Goal: Complete application form: Complete application form

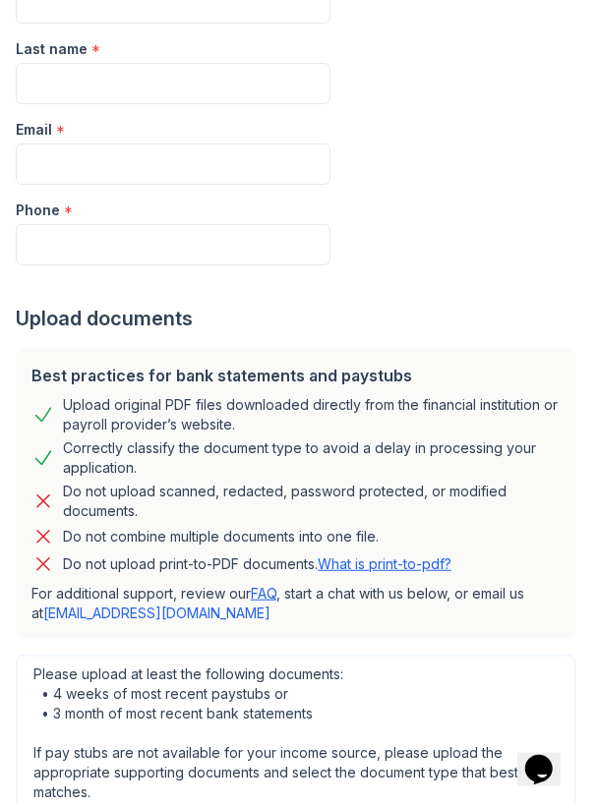
scroll to position [537, 0]
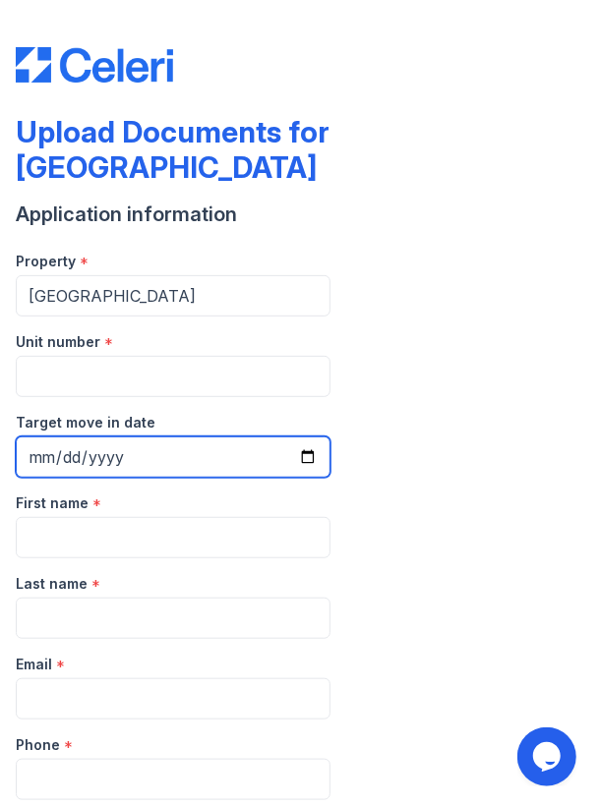
click at [147, 437] on input "Target move in date" at bounding box center [173, 457] width 315 height 41
type input "[DATE]"
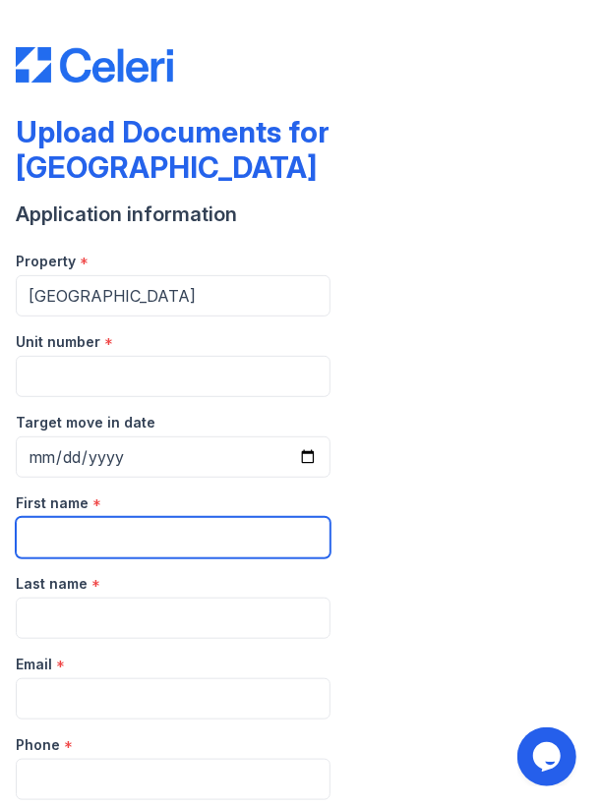
click at [151, 517] on input "First name" at bounding box center [173, 537] width 315 height 41
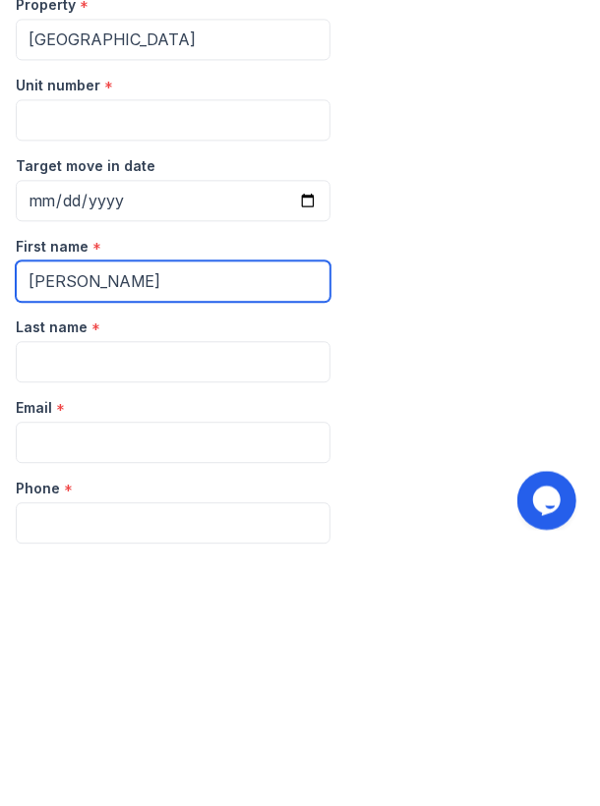
type input "[PERSON_NAME]"
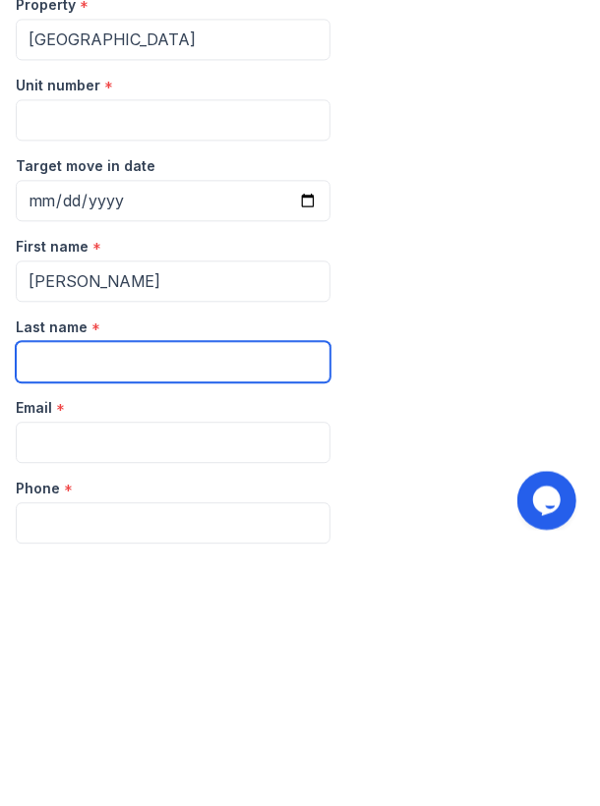
click at [118, 598] on input "Last name" at bounding box center [173, 618] width 315 height 41
type input "Thomas"
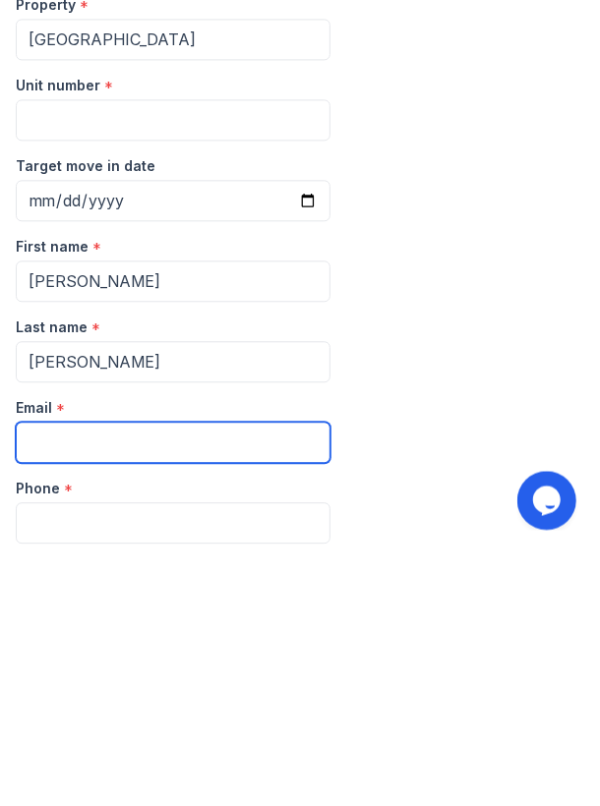
click at [137, 678] on input "Email" at bounding box center [173, 698] width 315 height 41
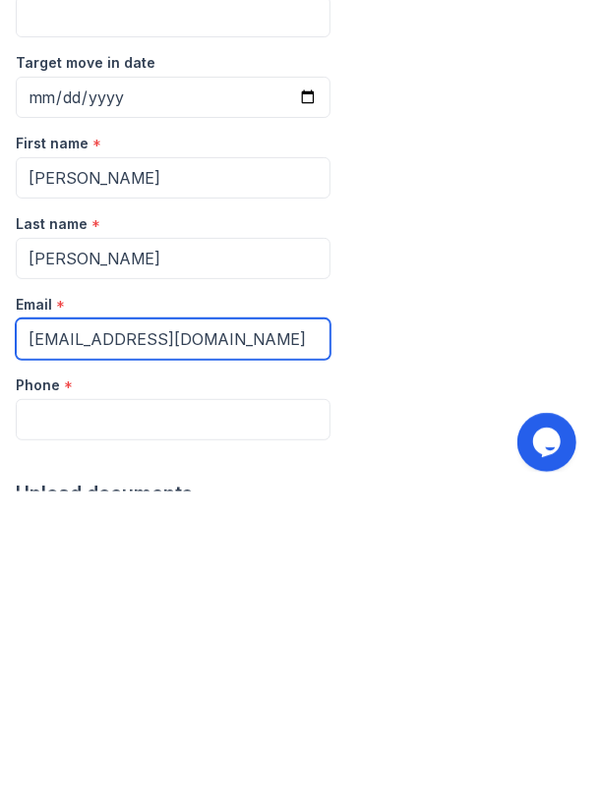
scroll to position [46, 0]
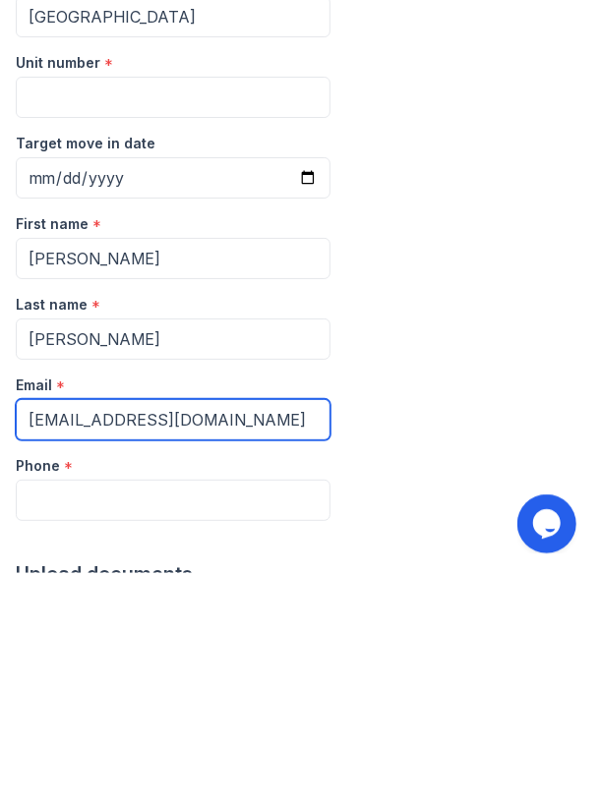
click at [110, 632] on input "bstafford14@hotmail.com" at bounding box center [173, 652] width 315 height 41
type input "bstafford14@hotmail.com"
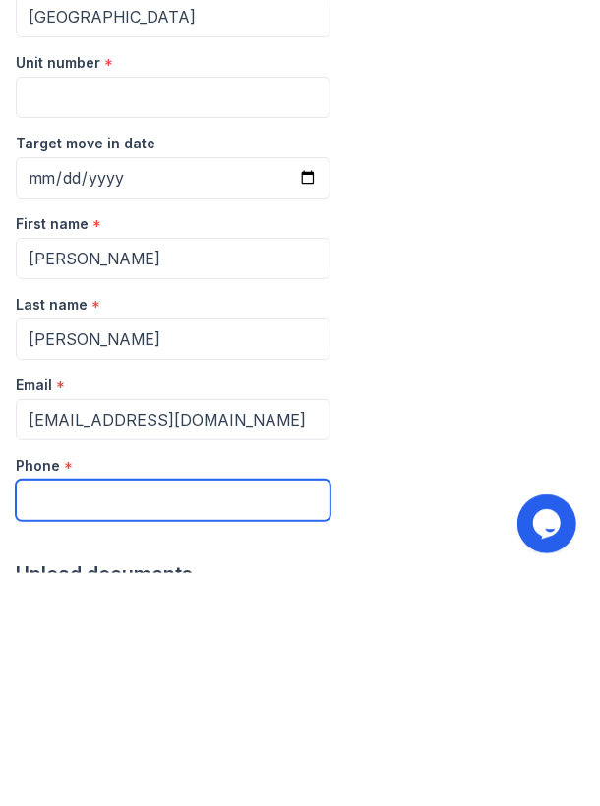
click at [137, 713] on input "Phone" at bounding box center [173, 733] width 315 height 41
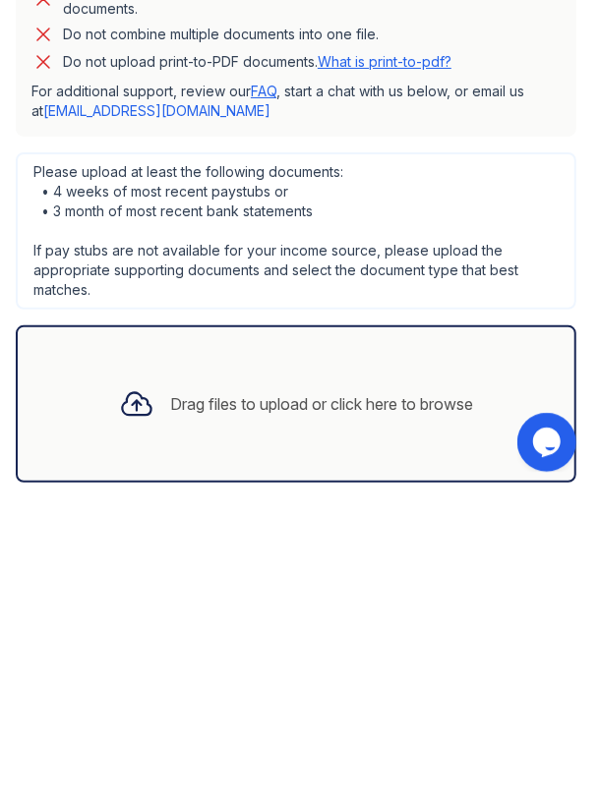
scroll to position [724, 0]
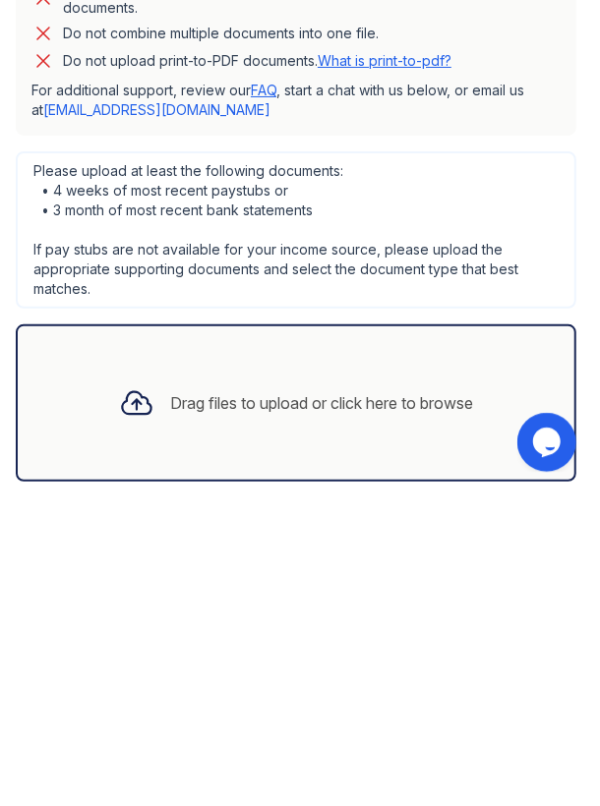
type input "4695029716"
click at [422, 706] on div "Drag files to upload or click here to browse" at bounding box center [321, 718] width 303 height 24
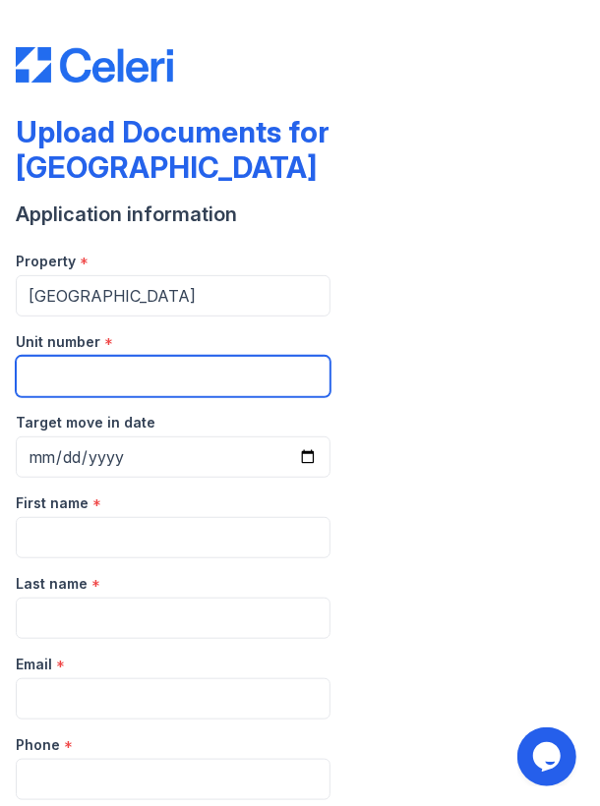
click at [65, 356] on input "Unit number" at bounding box center [173, 376] width 315 height 41
click at [40, 356] on input "A1118" at bounding box center [173, 376] width 315 height 41
type input "1118"
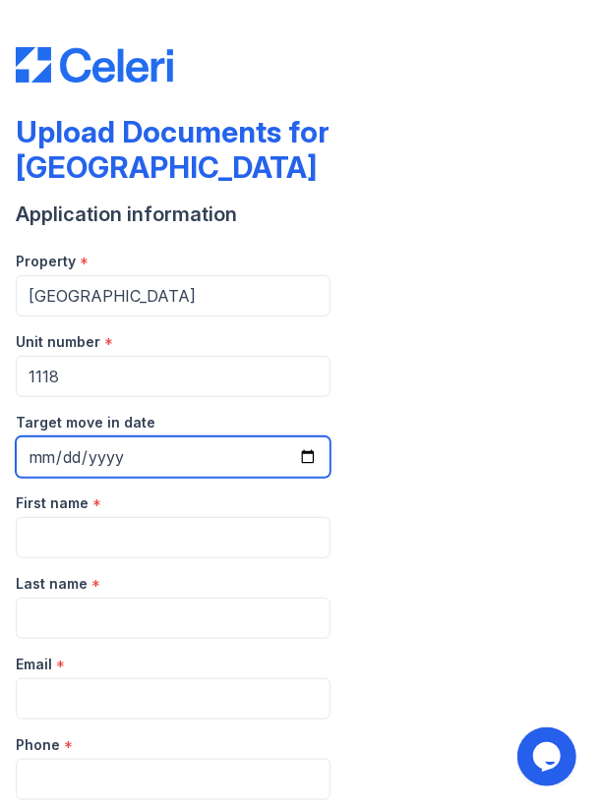
click at [109, 437] on input "Target move in date" at bounding box center [173, 457] width 315 height 41
type input "[DATE]"
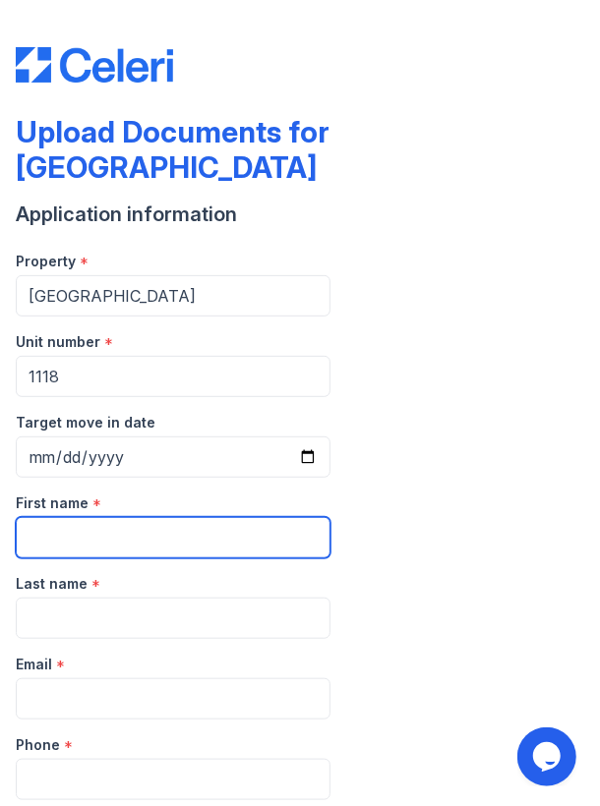
click at [154, 517] on input "First name" at bounding box center [173, 537] width 315 height 41
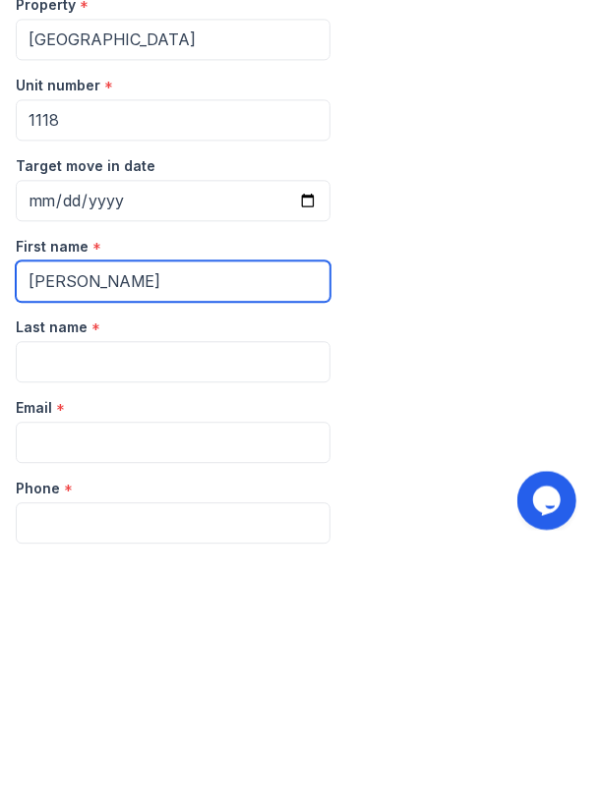
type input "[PERSON_NAME]"
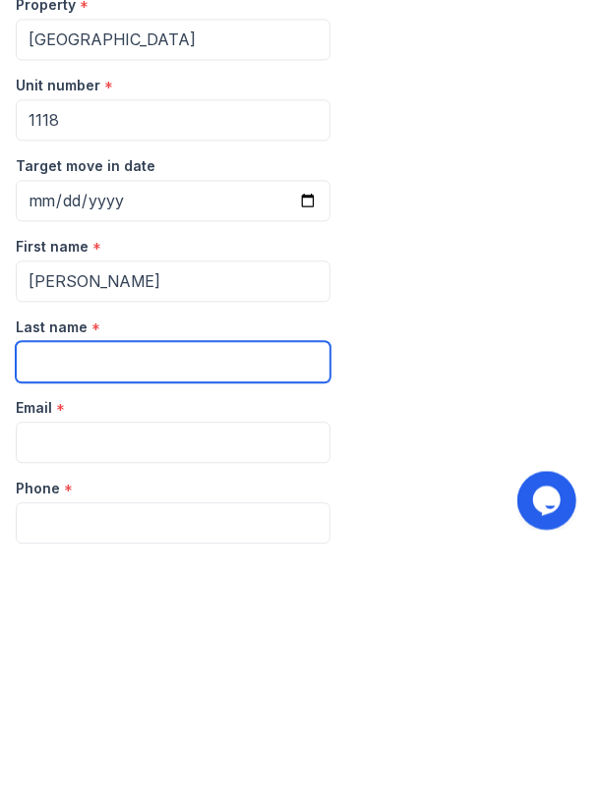
click at [100, 598] on input "Last name" at bounding box center [173, 618] width 315 height 41
type input "Srafford"
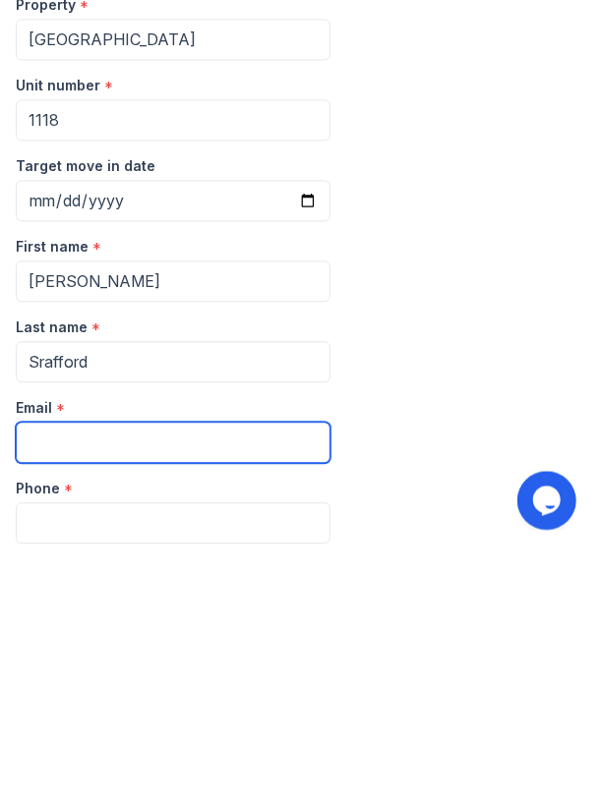
click at [127, 678] on input "Email" at bounding box center [173, 698] width 315 height 41
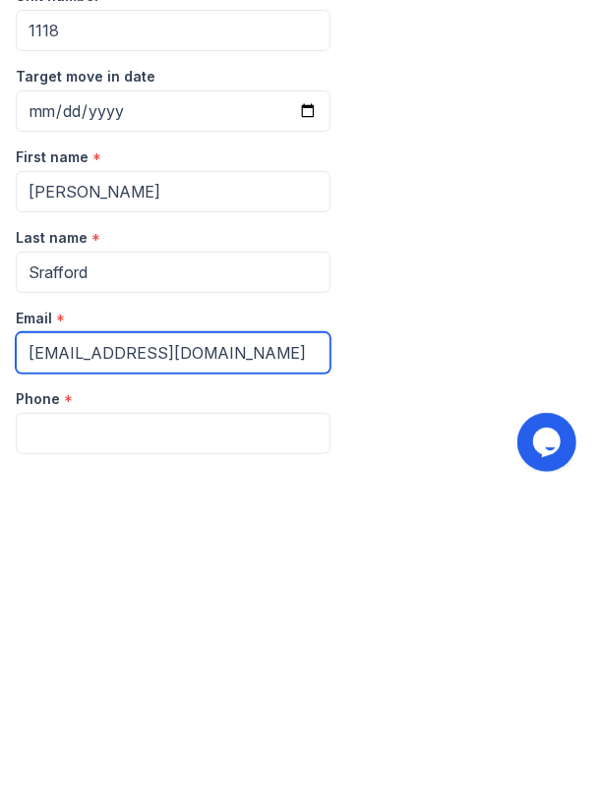
scroll to position [40, 0]
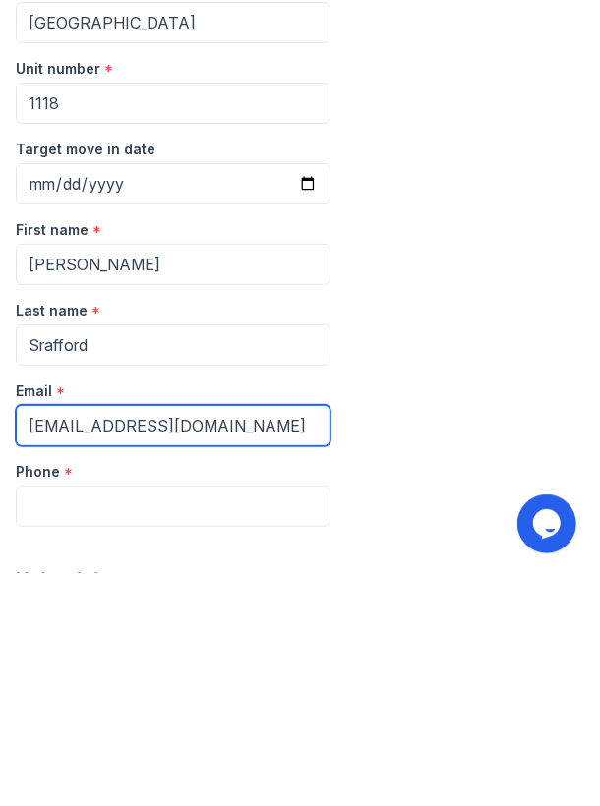
click at [119, 638] on input "[EMAIL_ADDRESS][DOMAIN_NAME]" at bounding box center [173, 658] width 315 height 41
type input "[EMAIL_ADDRESS][DOMAIN_NAME]"
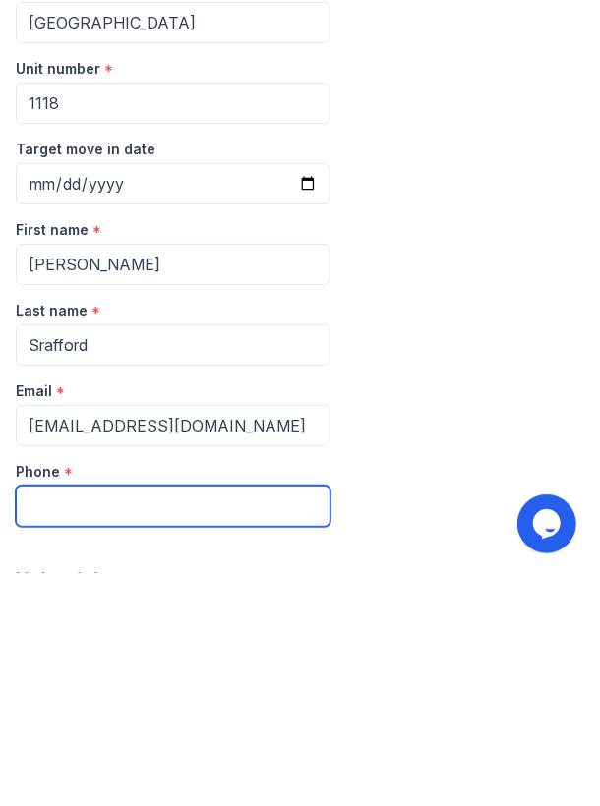
click at [75, 719] on input "Phone" at bounding box center [173, 739] width 315 height 41
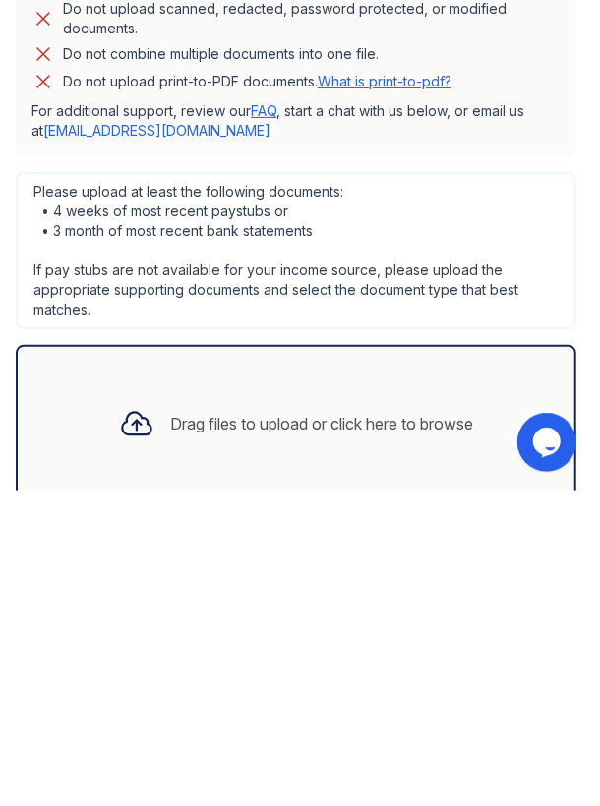
scroll to position [724, 0]
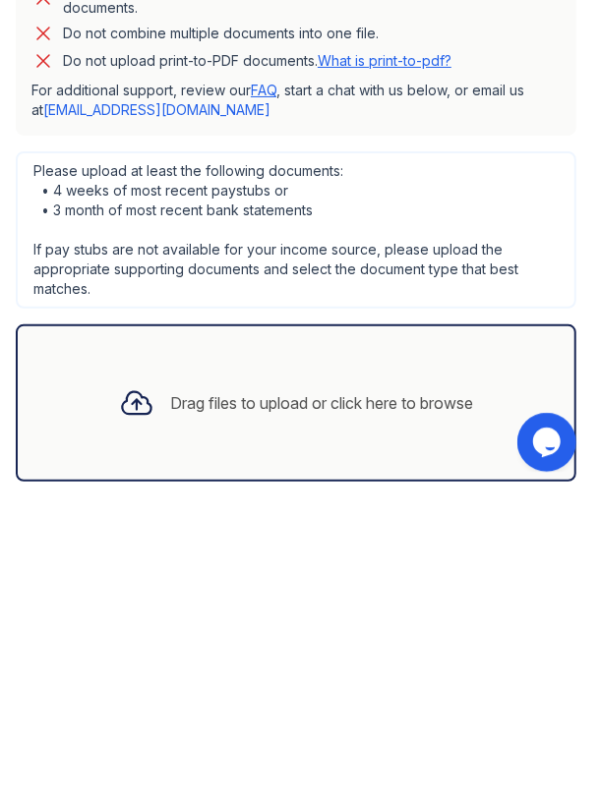
type input "4695029716"
click at [308, 706] on div "Drag files to upload or click here to browse" at bounding box center [321, 718] width 303 height 24
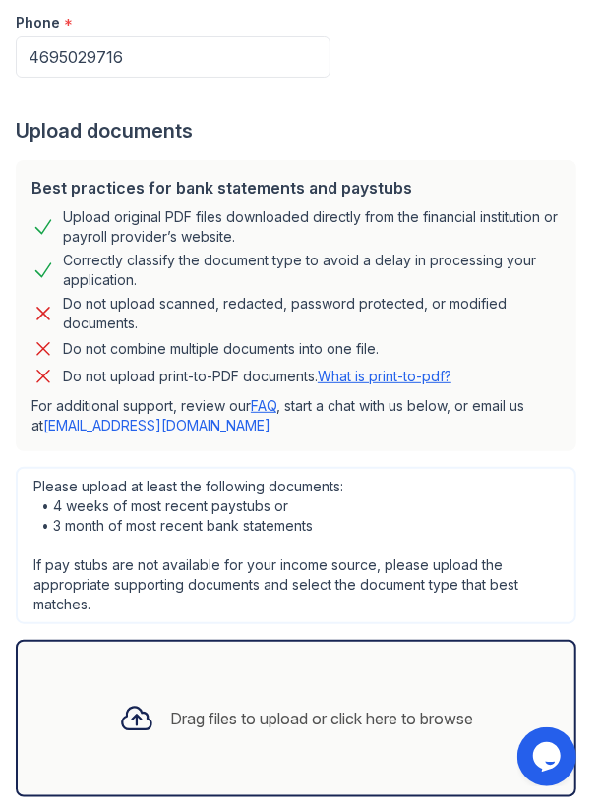
scroll to position [724, 0]
click at [416, 706] on div "Drag files to upload or click here to browse" at bounding box center [321, 718] width 303 height 24
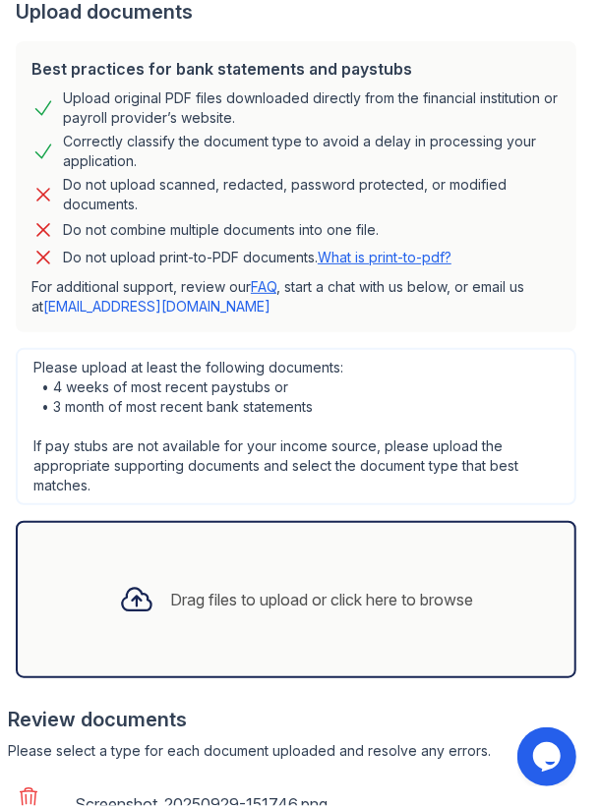
scroll to position [908, 0]
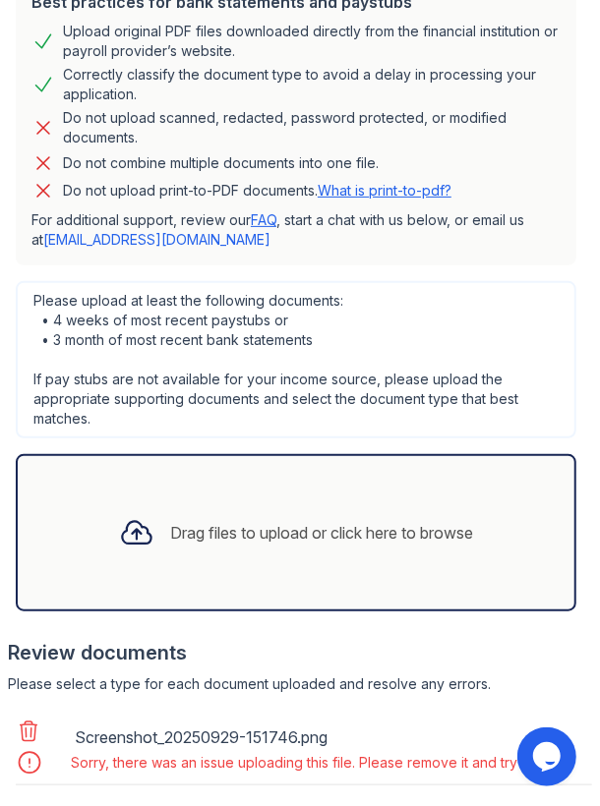
click at [363, 521] on div "Drag files to upload or click here to browse" at bounding box center [321, 533] width 303 height 24
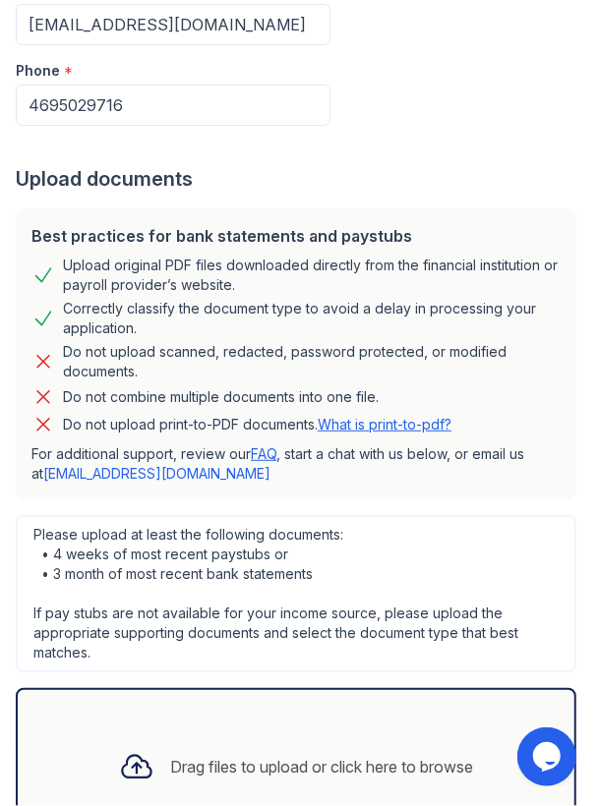
scroll to position [724, 0]
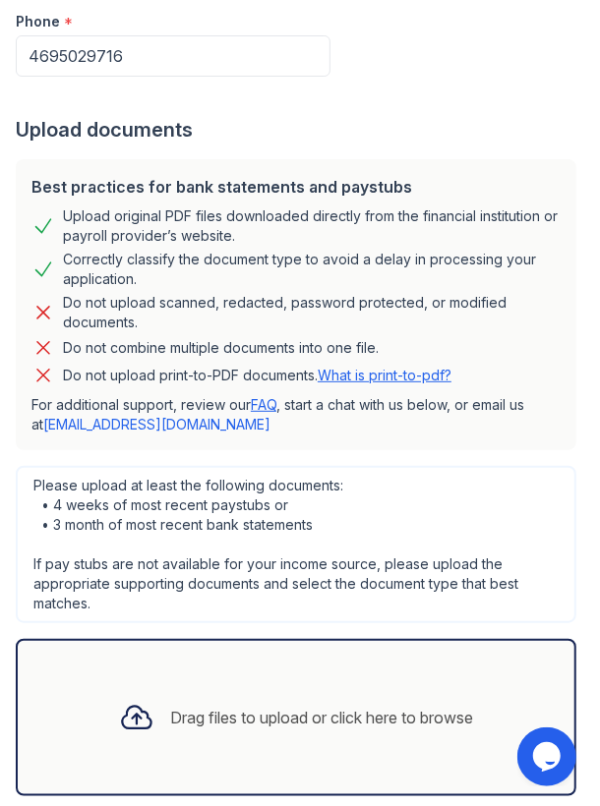
click at [362, 706] on div "Drag files to upload or click here to browse" at bounding box center [321, 718] width 303 height 24
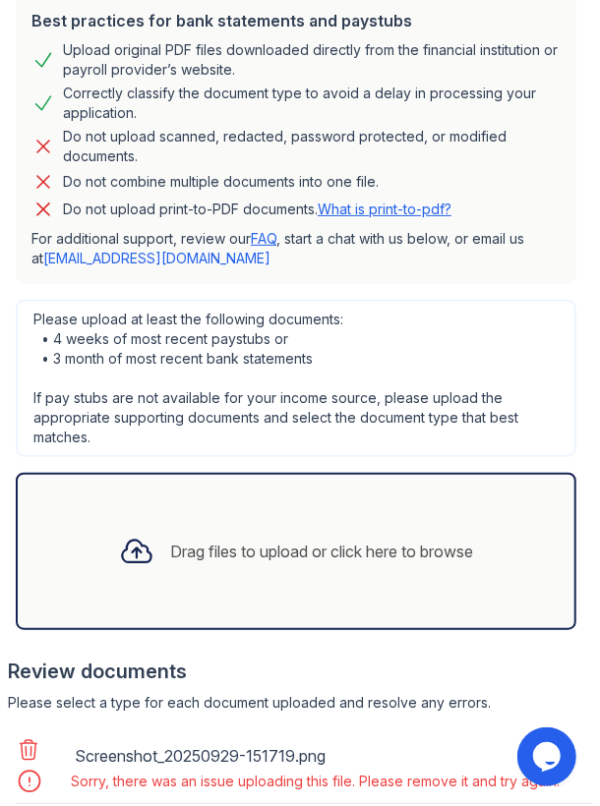
scroll to position [908, 0]
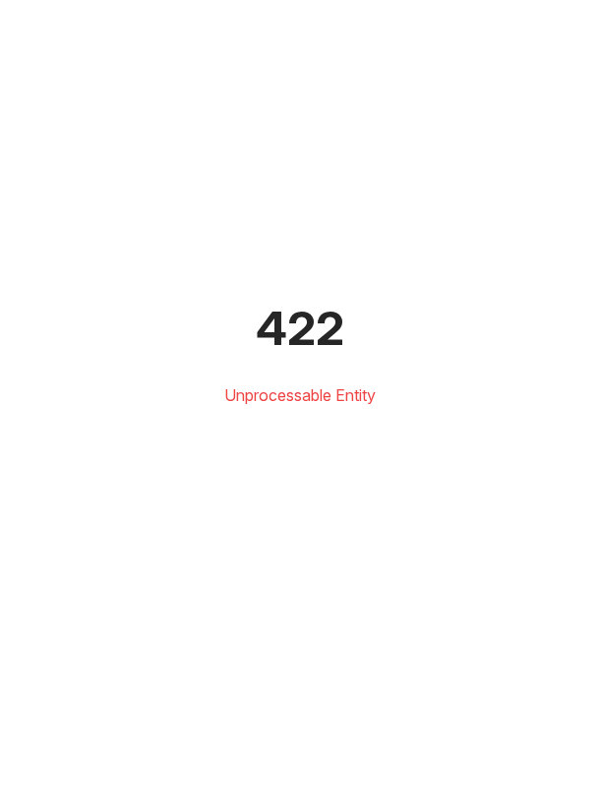
click at [308, 352] on div "422" at bounding box center [299, 328] width 521 height 47
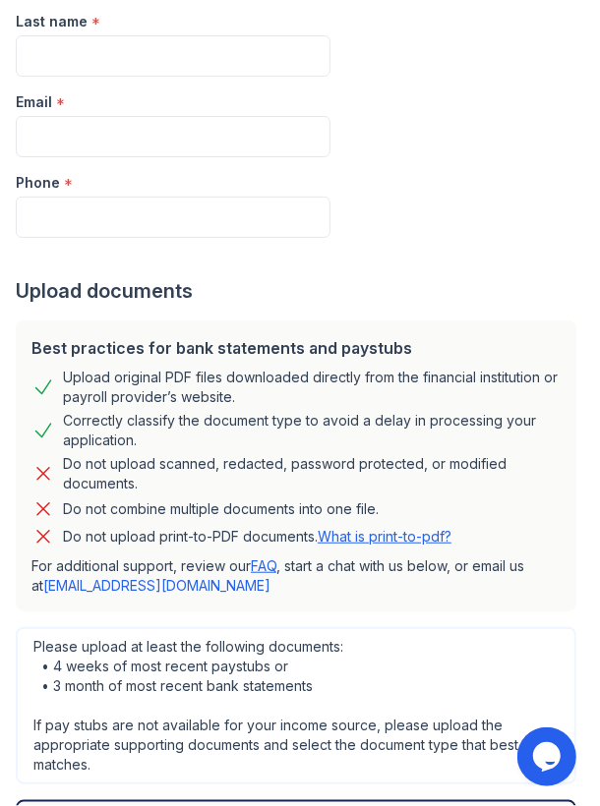
scroll to position [724, 0]
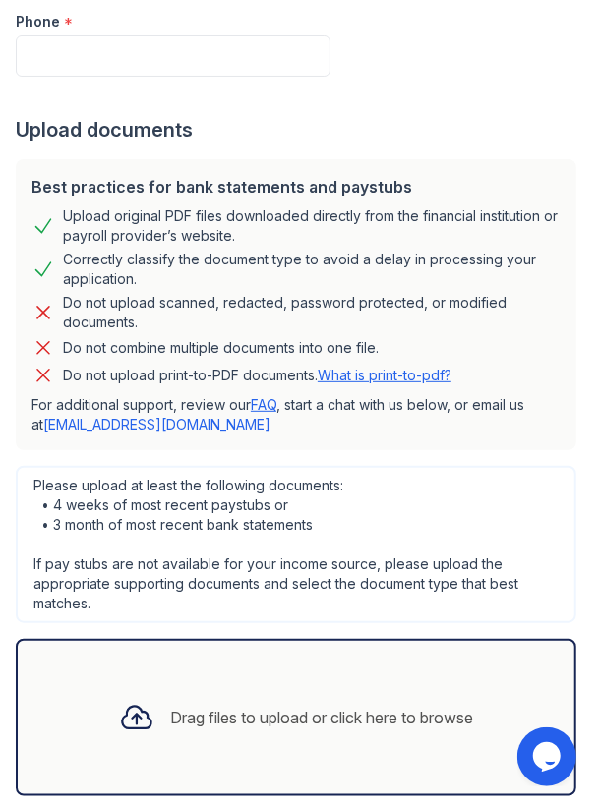
click at [138, 700] on icon at bounding box center [136, 717] width 35 height 35
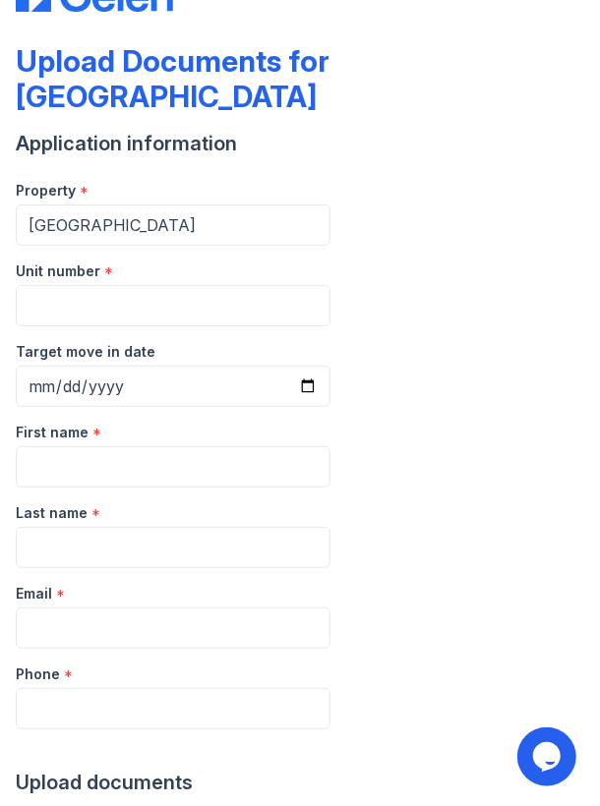
scroll to position [66, 0]
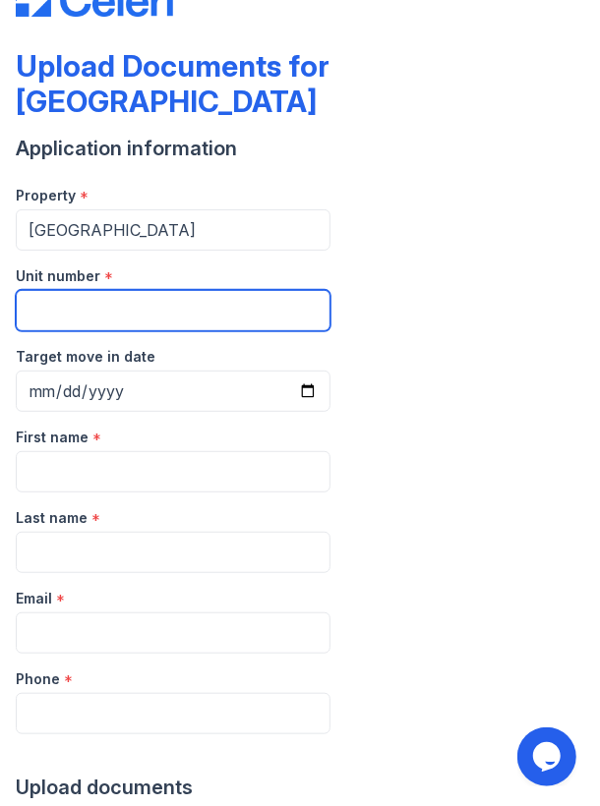
click at [72, 290] on input "Unit number" at bounding box center [173, 310] width 315 height 41
type input "1118"
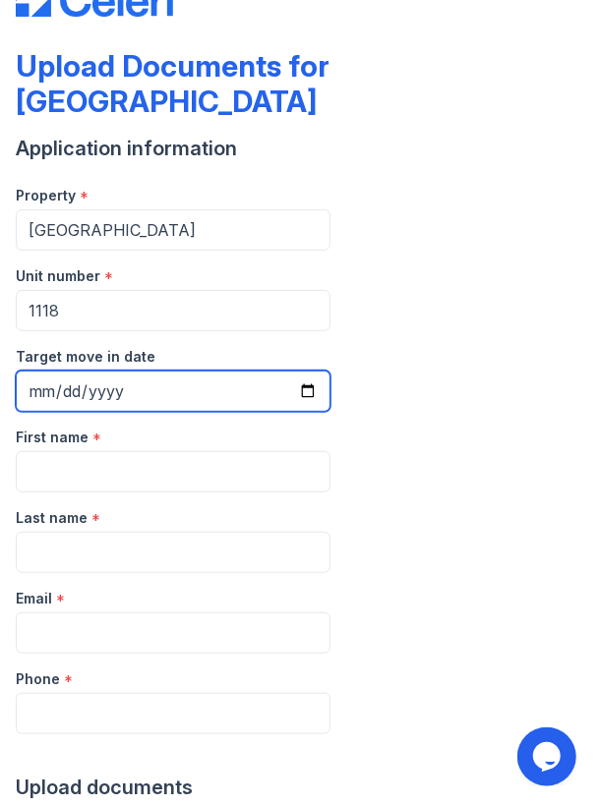
click at [101, 371] on input "Target move in date" at bounding box center [173, 391] width 315 height 41
type input "2025-11-01"
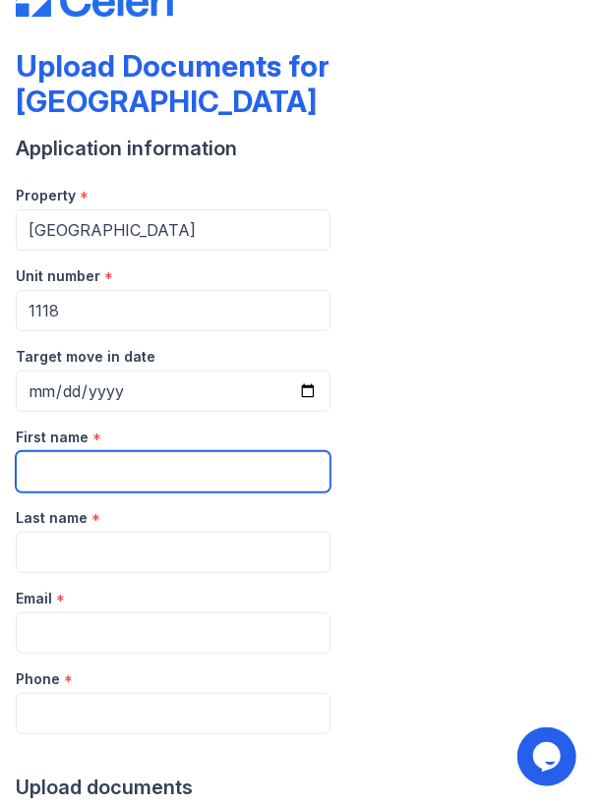
click at [106, 451] on input "First name" at bounding box center [173, 471] width 315 height 41
type input "Bernard"
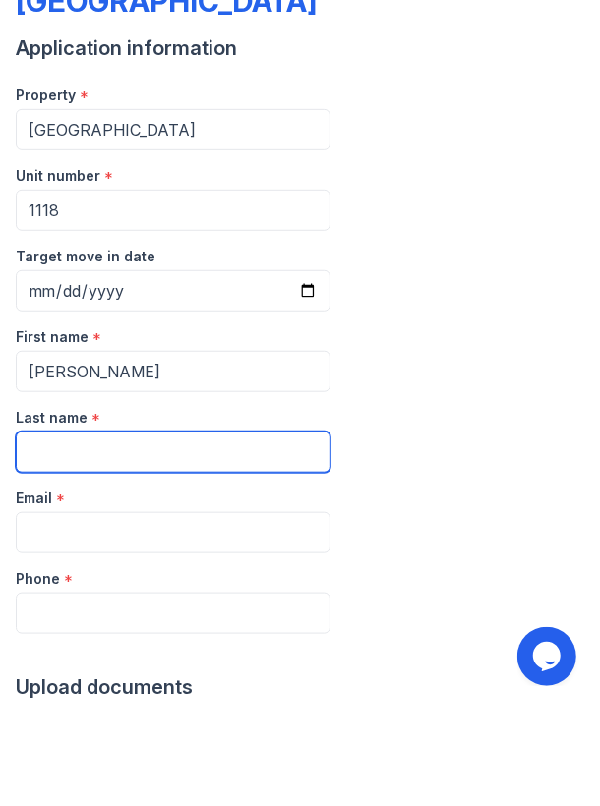
click at [94, 532] on input "Last name" at bounding box center [173, 552] width 315 height 41
type input "Srafford"
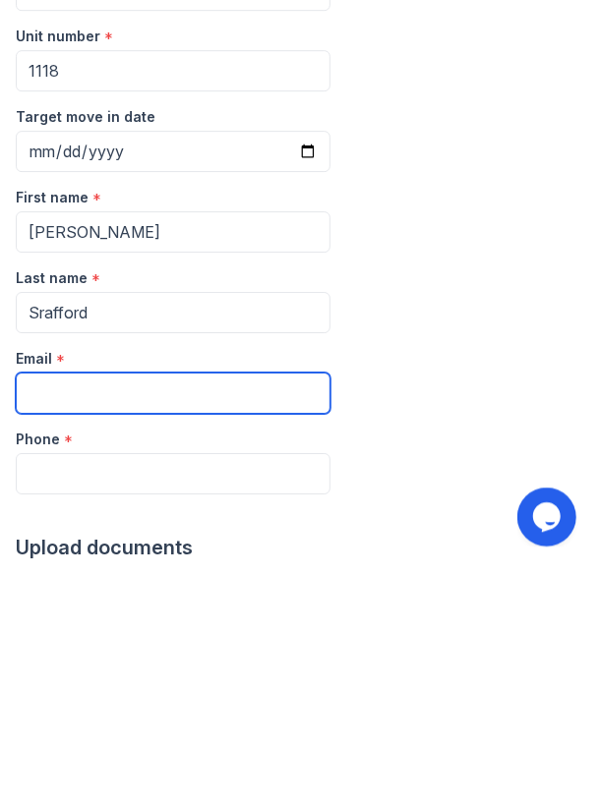
click at [82, 613] on input "Email" at bounding box center [173, 633] width 315 height 41
type input "bstafford14@hotmail.com"
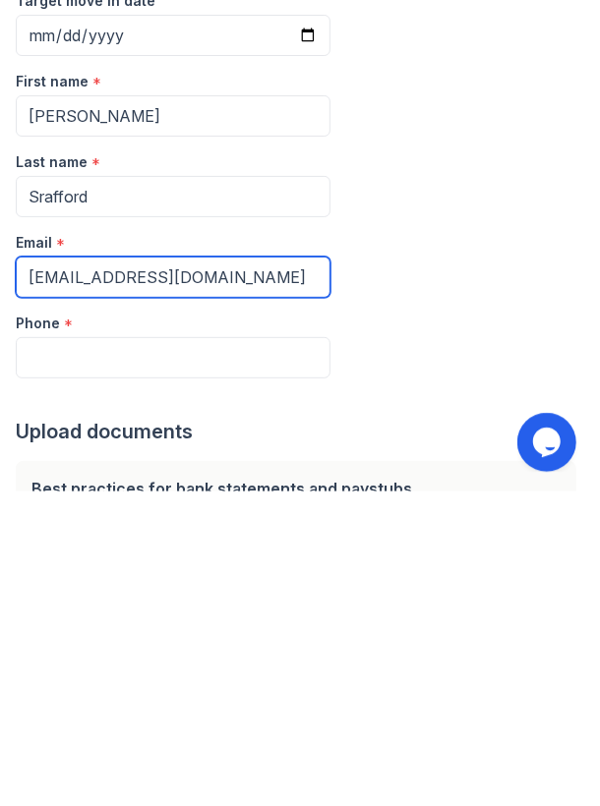
scroll to position [108, 0]
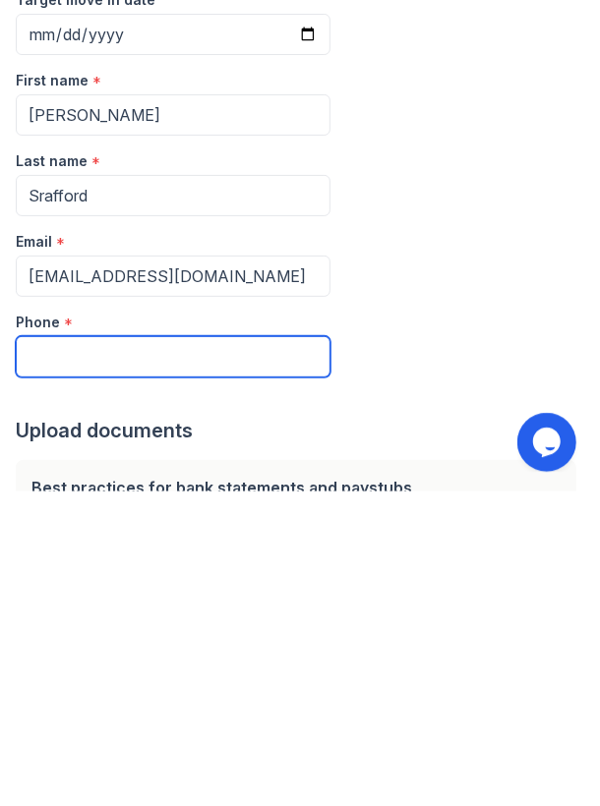
click at [97, 651] on input "Phone" at bounding box center [173, 671] width 315 height 41
type input "4695029716"
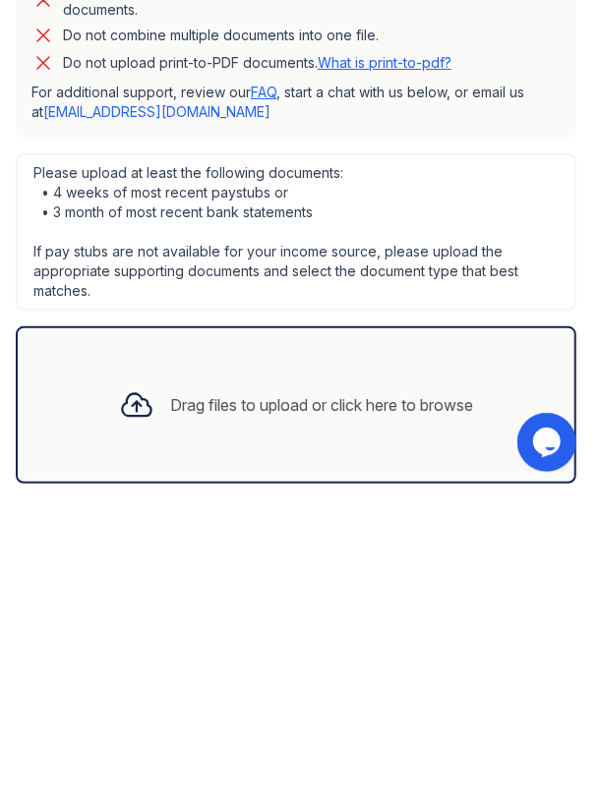
scroll to position [723, 0]
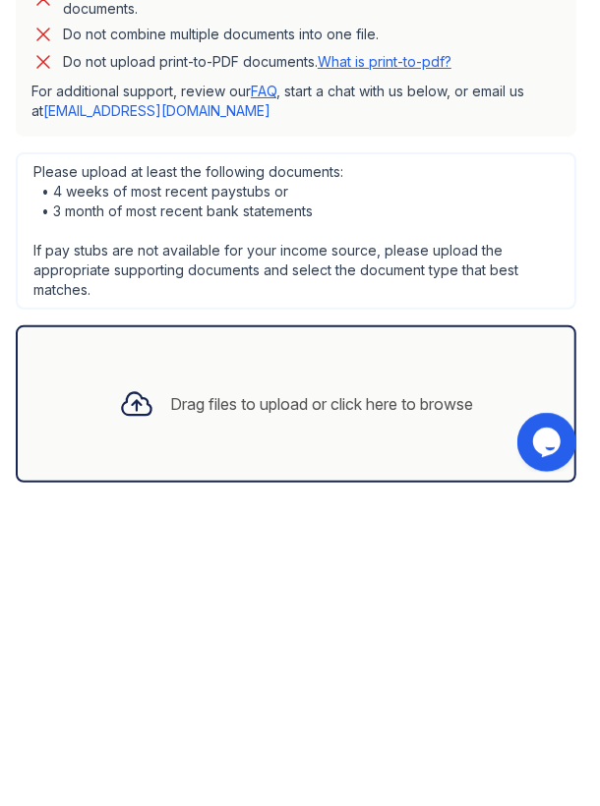
click at [183, 694] on div "Drag files to upload or click here to browse" at bounding box center [295, 718] width 385 height 67
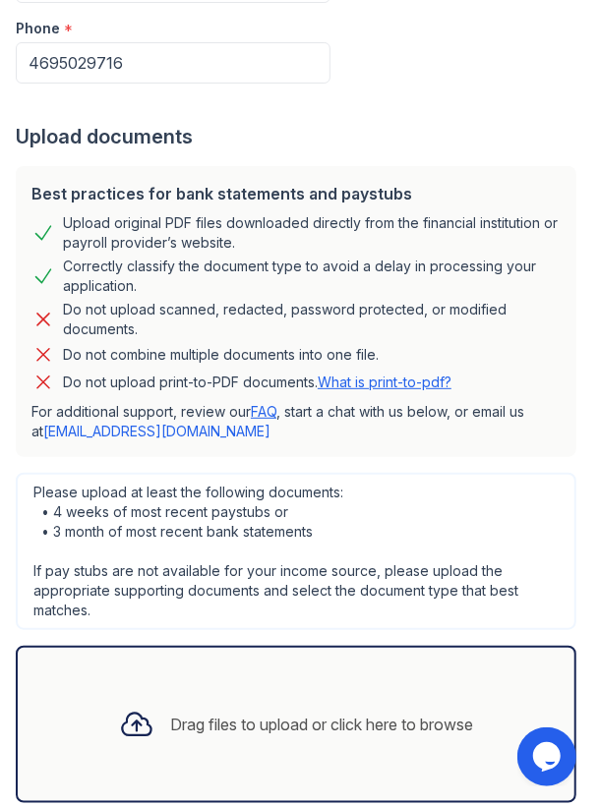
scroll to position [723, 0]
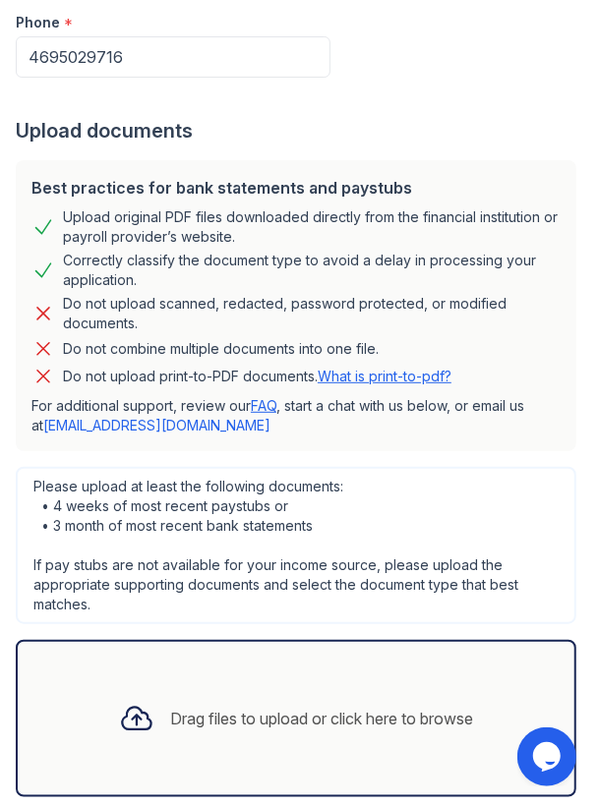
click at [170, 707] on div "Drag files to upload or click here to browse" at bounding box center [321, 719] width 303 height 24
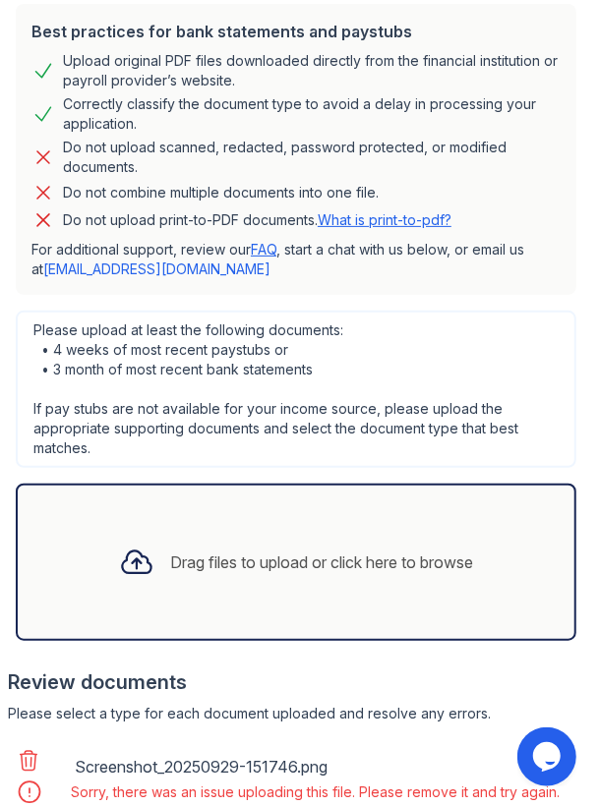
scroll to position [884, 0]
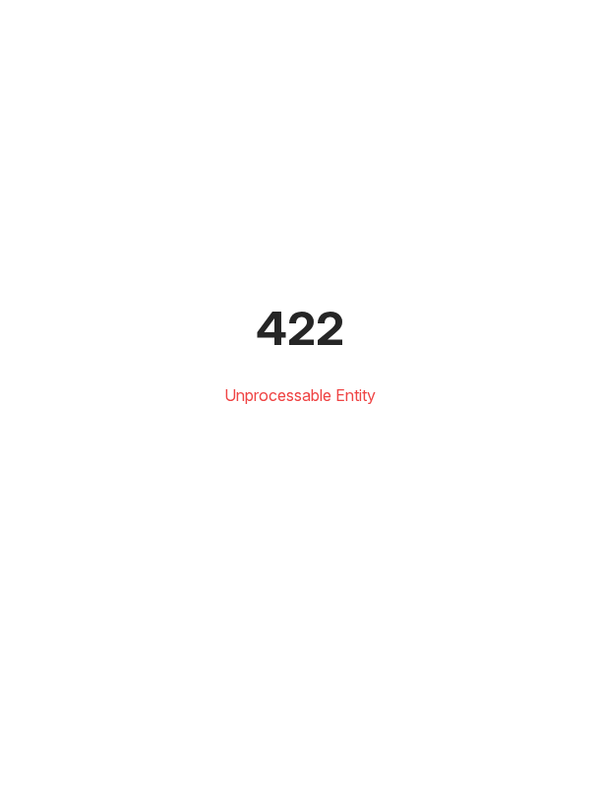
click at [317, 352] on div "422" at bounding box center [299, 328] width 521 height 47
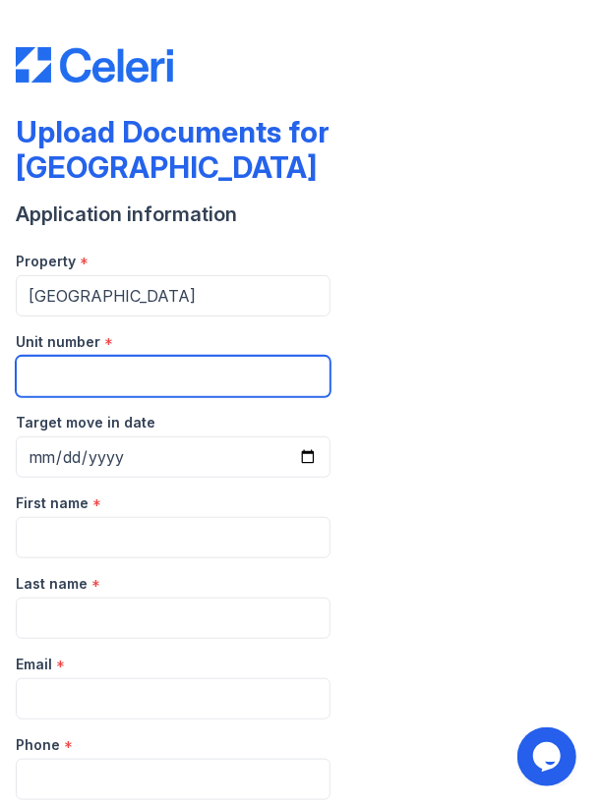
click at [90, 356] on input "Unit number" at bounding box center [173, 376] width 315 height 41
type input "1118"
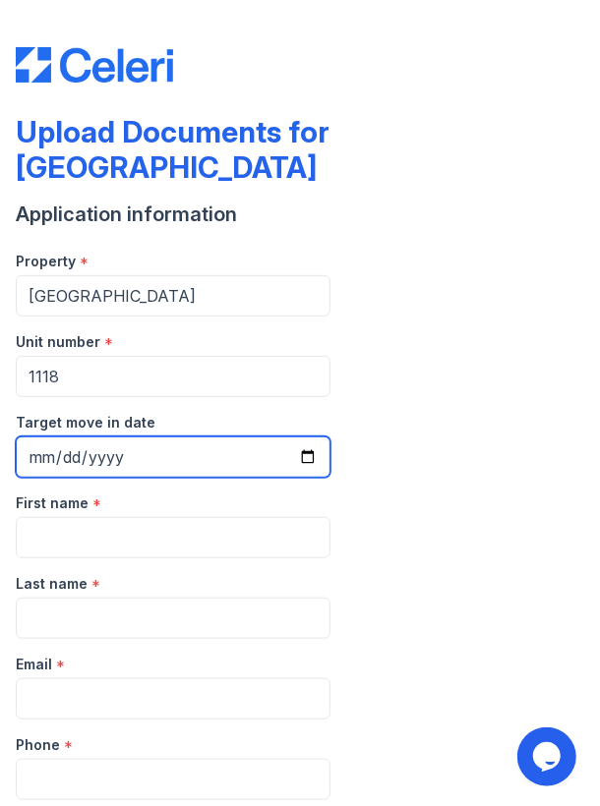
click at [121, 437] on input "Target move in date" at bounding box center [173, 457] width 315 height 41
type input "[DATE]"
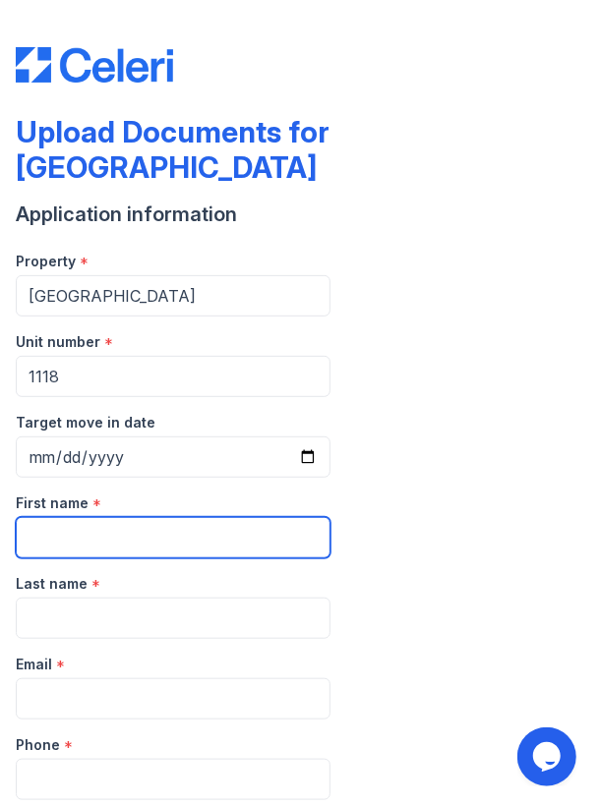
click at [149, 517] on input "First name" at bounding box center [173, 537] width 315 height 41
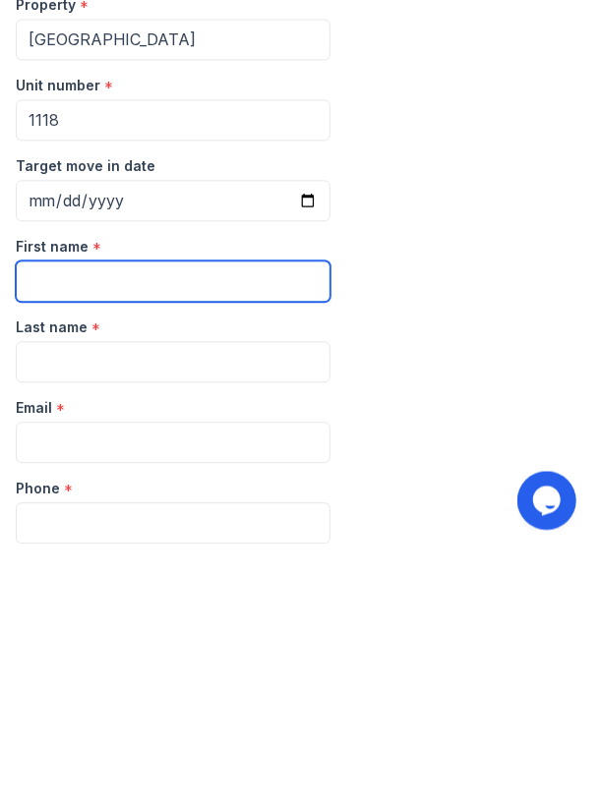
click at [82, 517] on input "First name" at bounding box center [173, 537] width 315 height 41
type input "[PERSON_NAME]"
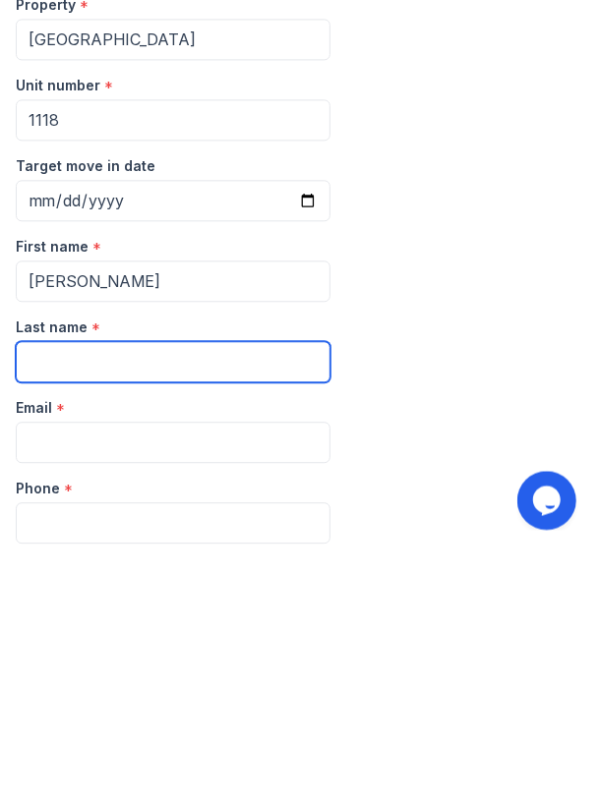
click at [102, 598] on input "Last name" at bounding box center [173, 618] width 315 height 41
type input "Srafford"
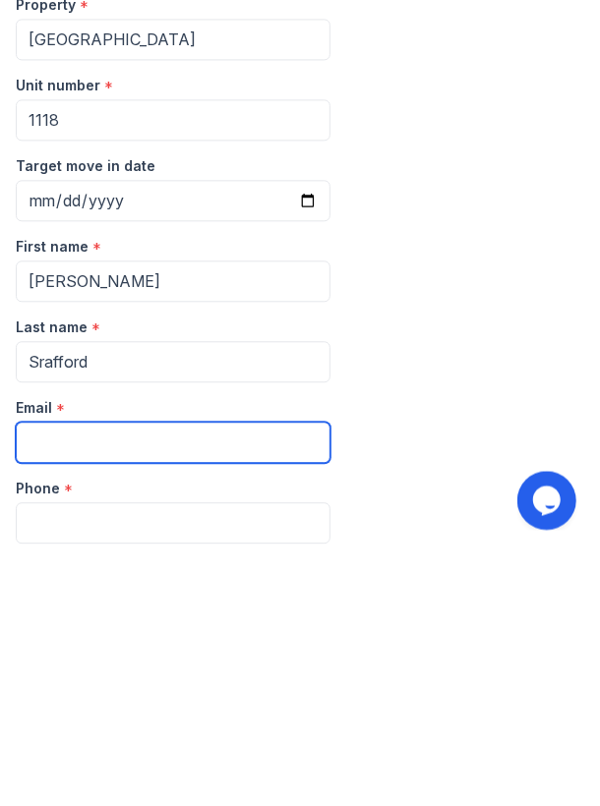
click at [100, 678] on input "Email" at bounding box center [173, 698] width 315 height 41
type input "[EMAIL_ADDRESS][DOMAIN_NAME]"
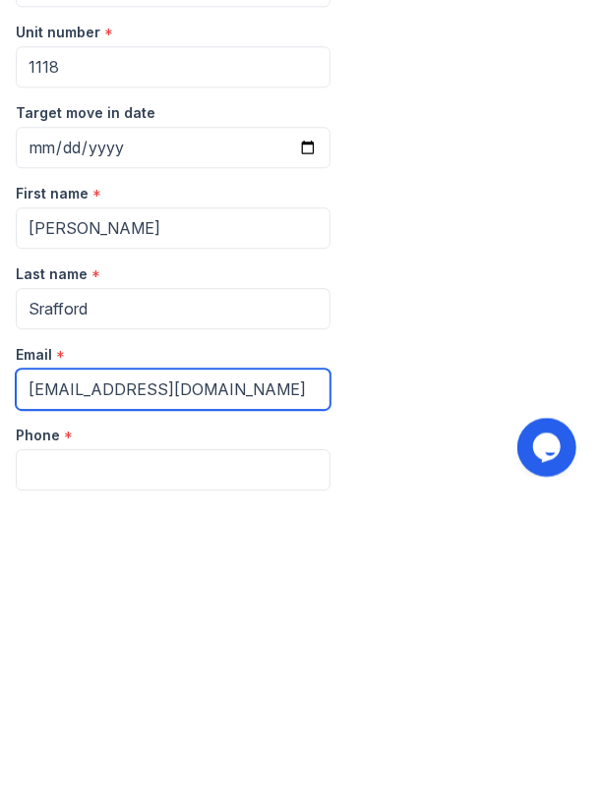
scroll to position [6, 0]
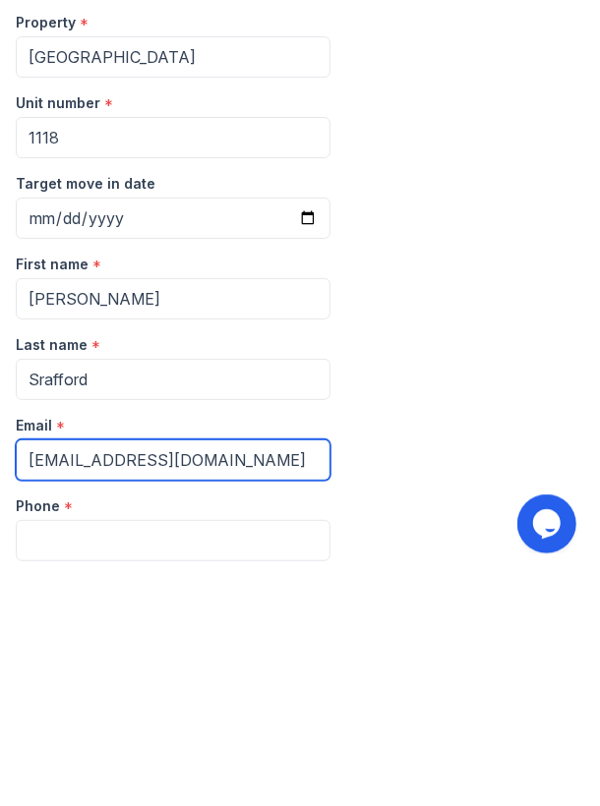
click at [99, 673] on input "[EMAIL_ADDRESS][DOMAIN_NAME]" at bounding box center [173, 693] width 315 height 41
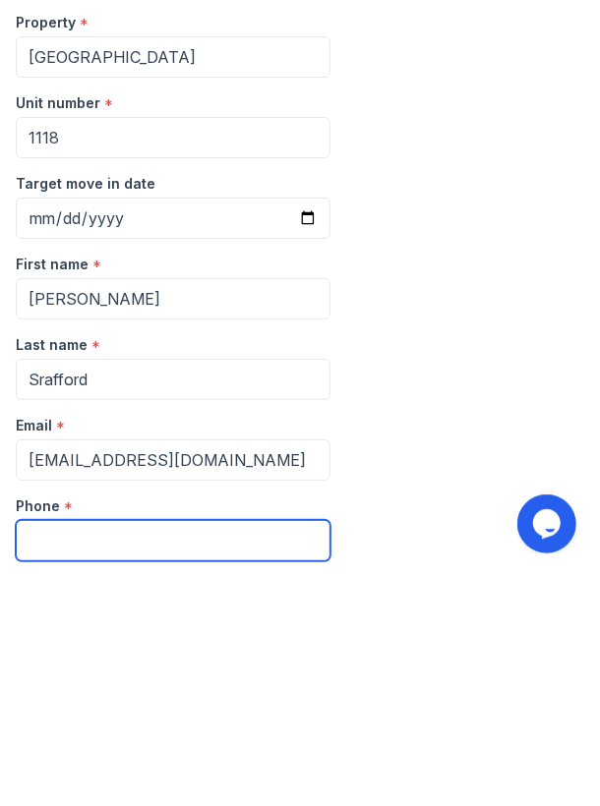
click at [103, 753] on input "Phone" at bounding box center [173, 773] width 315 height 41
type input "4695029716"
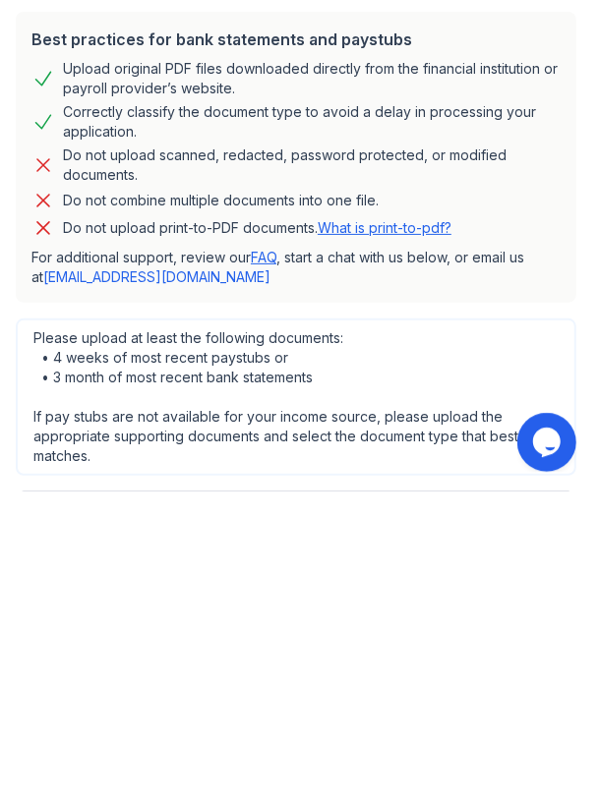
scroll to position [557, 0]
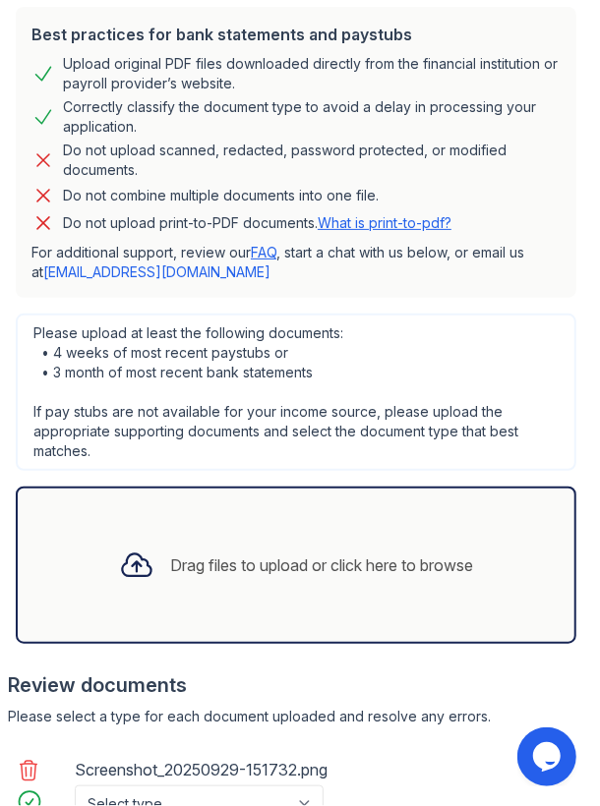
scroll to position [921, 0]
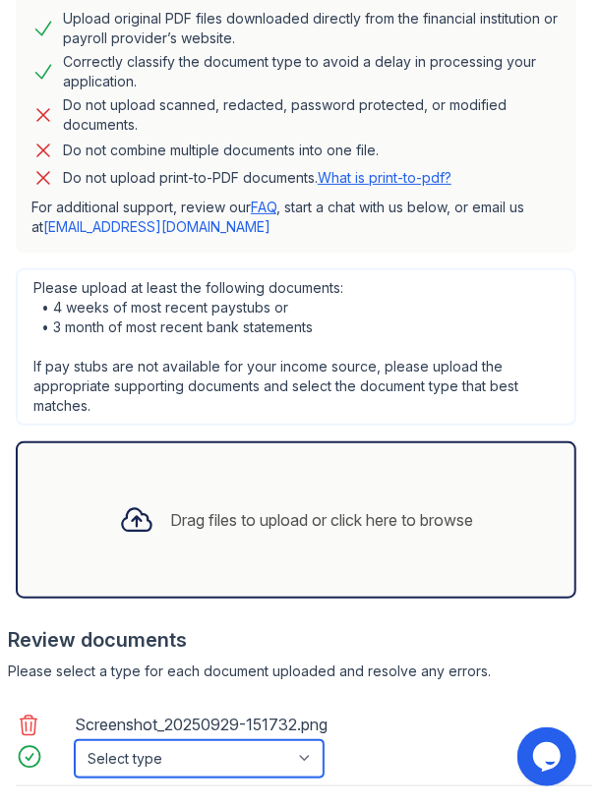
click at [317, 740] on select "Select type Paystub Bank Statement Offer Letter Tax Documents Benefit Award Let…" at bounding box center [199, 758] width 249 height 37
select select "paystub"
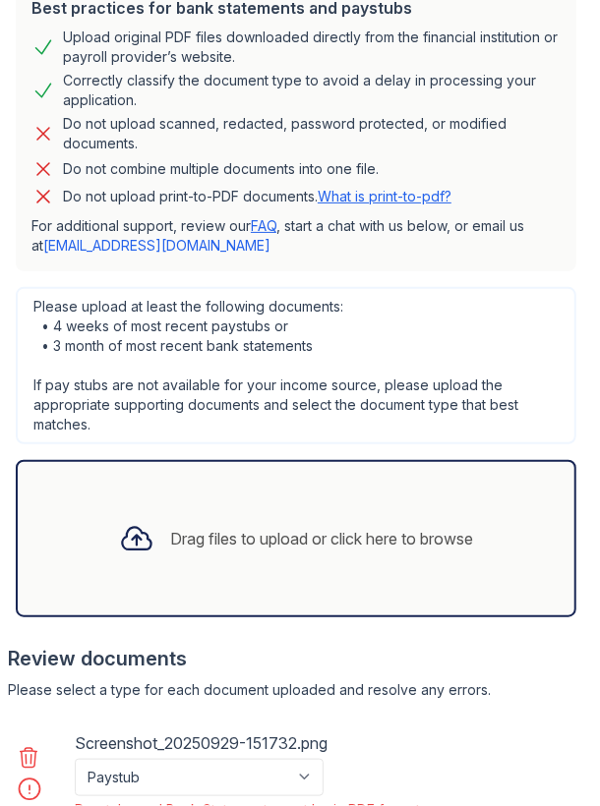
scroll to position [952, 0]
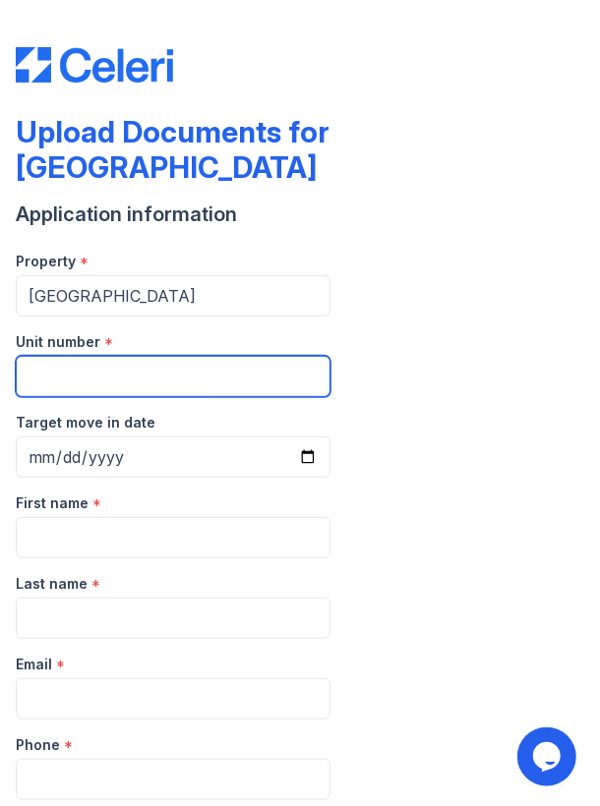
click at [101, 356] on input "Unit number" at bounding box center [173, 376] width 315 height 41
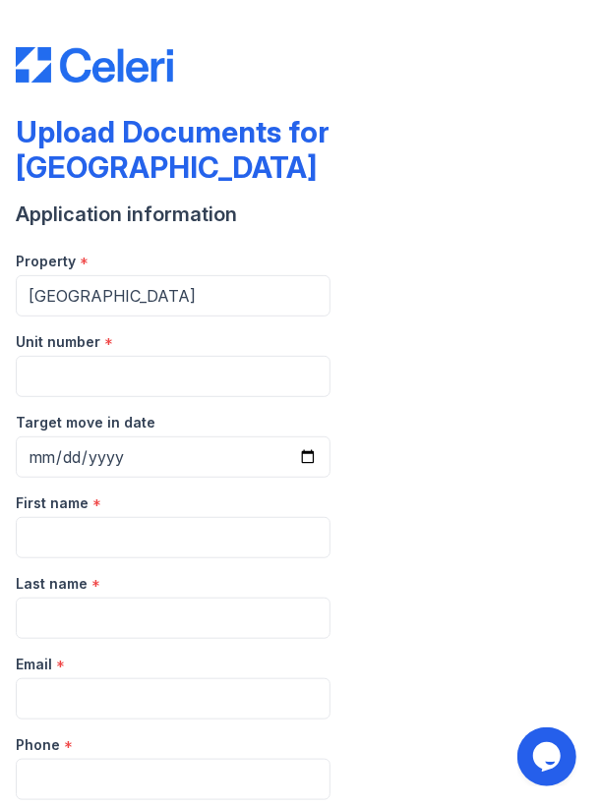
click at [94, 413] on label "Target move in date" at bounding box center [86, 423] width 140 height 20
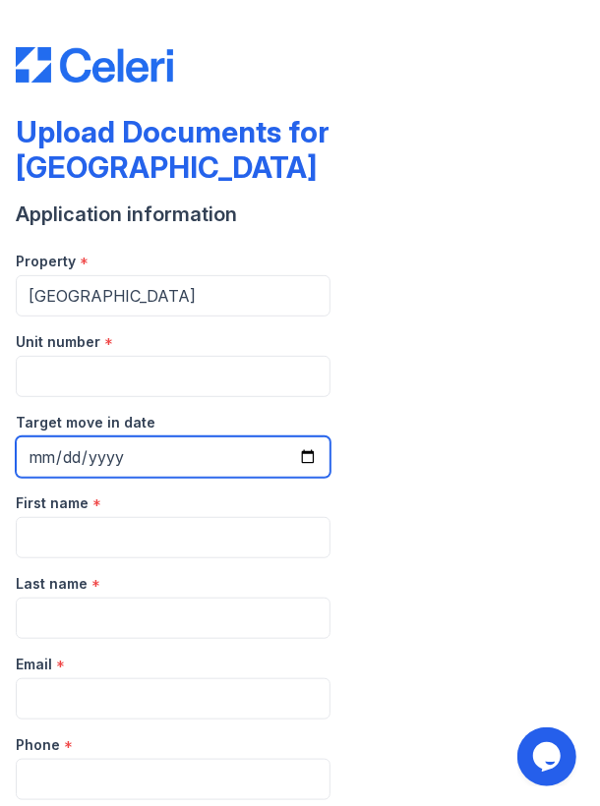
click at [94, 437] on input "Target move in date" at bounding box center [173, 457] width 315 height 41
type input "[DATE]"
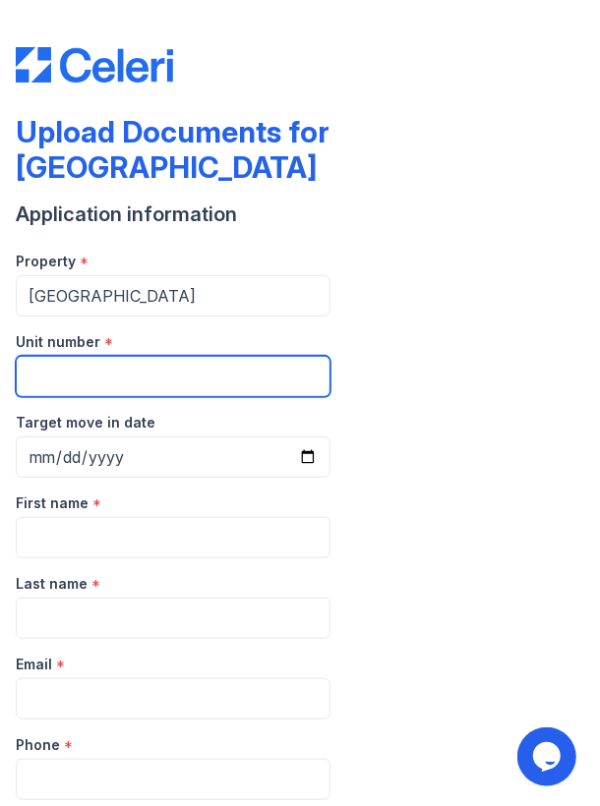
click at [147, 356] on input "Unit number" at bounding box center [173, 376] width 315 height 41
type input "1118"
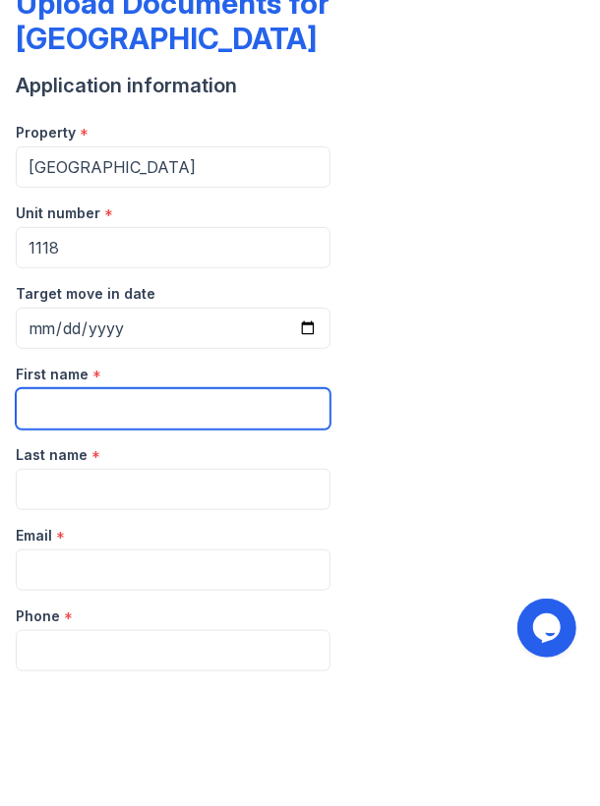
click at [145, 517] on input "First name" at bounding box center [173, 537] width 315 height 41
type input "[PERSON_NAME]"
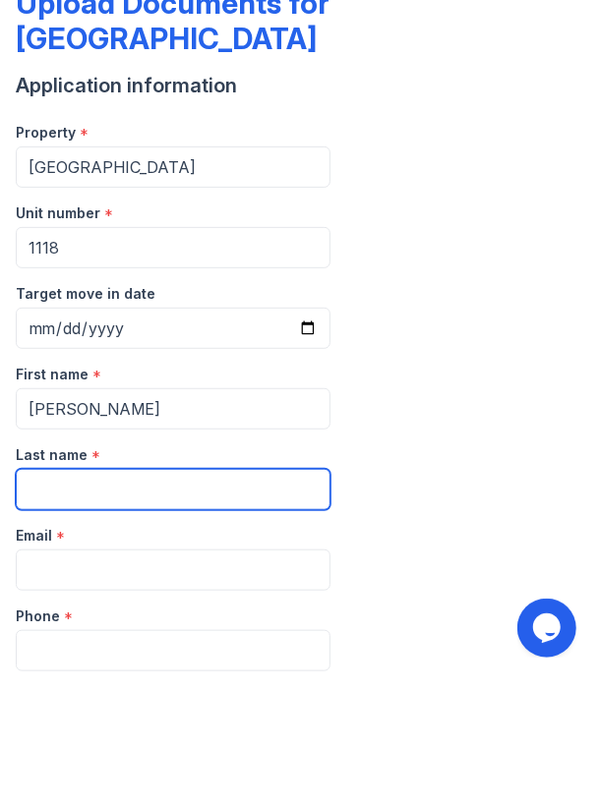
click at [158, 598] on input "Last name" at bounding box center [173, 618] width 315 height 41
click at [53, 598] on input "Srafford" at bounding box center [173, 618] width 315 height 41
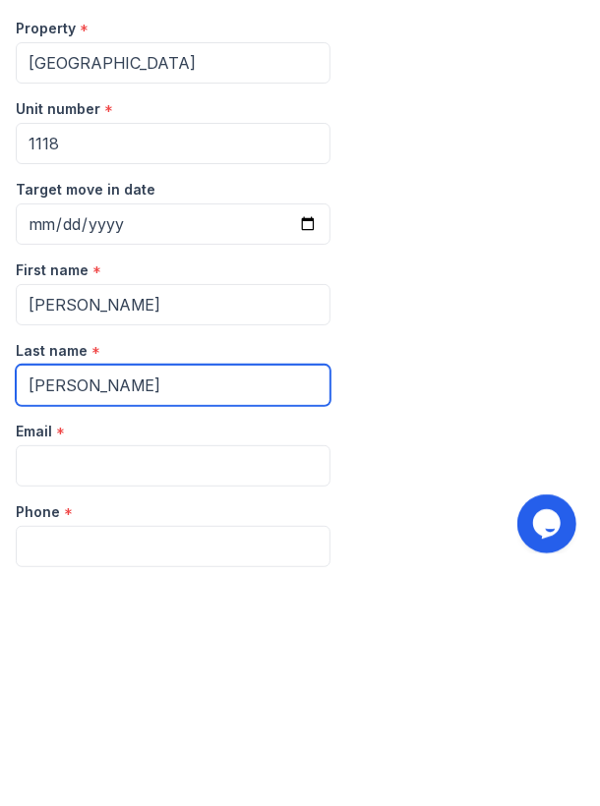
type input "[PERSON_NAME]"
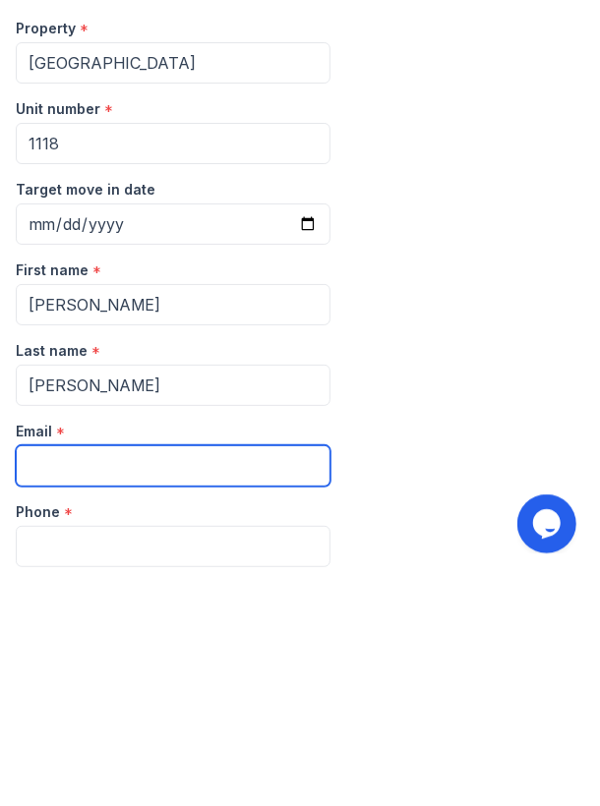
click at [156, 678] on input "Email" at bounding box center [173, 698] width 315 height 41
type input "[EMAIL_ADDRESS][DOMAIN_NAME]"
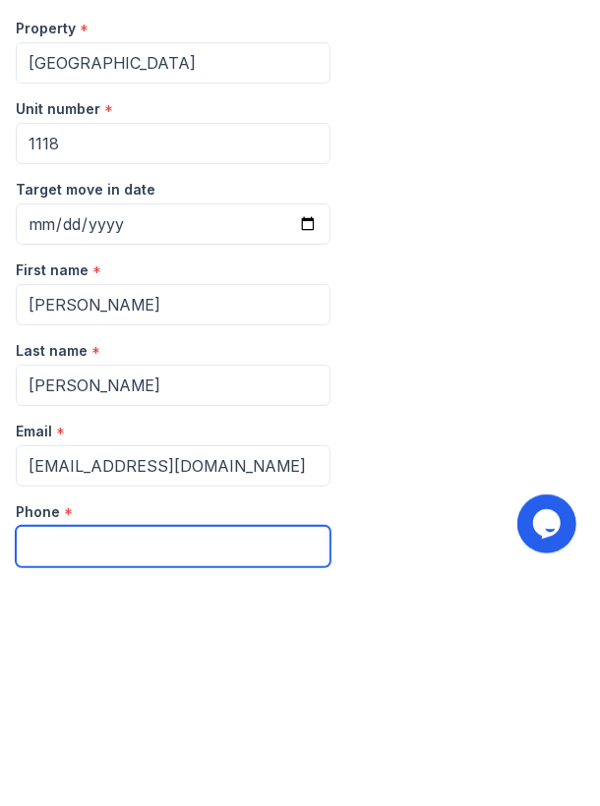
click at [153, 759] on input "Phone" at bounding box center [173, 779] width 315 height 41
click at [84, 759] on input "4695029716" at bounding box center [173, 779] width 315 height 41
click at [66, 759] on input "469502-9716" at bounding box center [173, 779] width 315 height 41
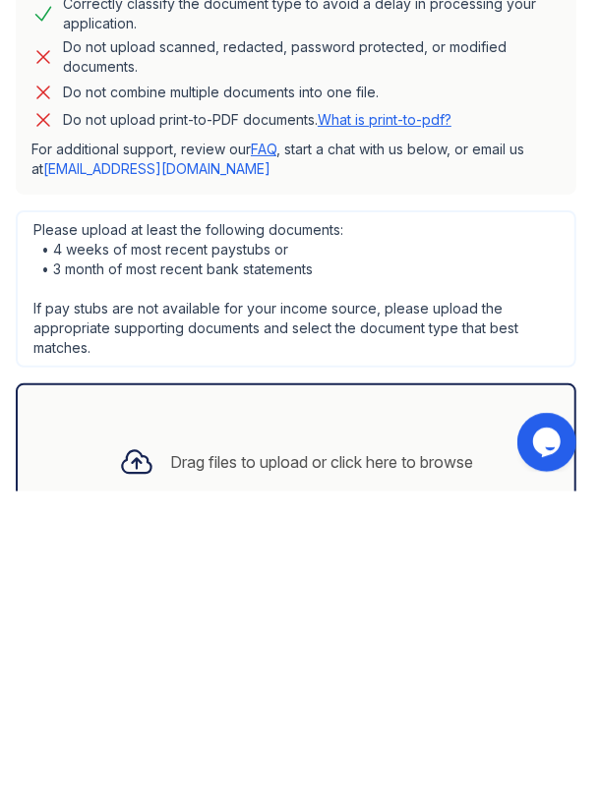
scroll to position [702, 0]
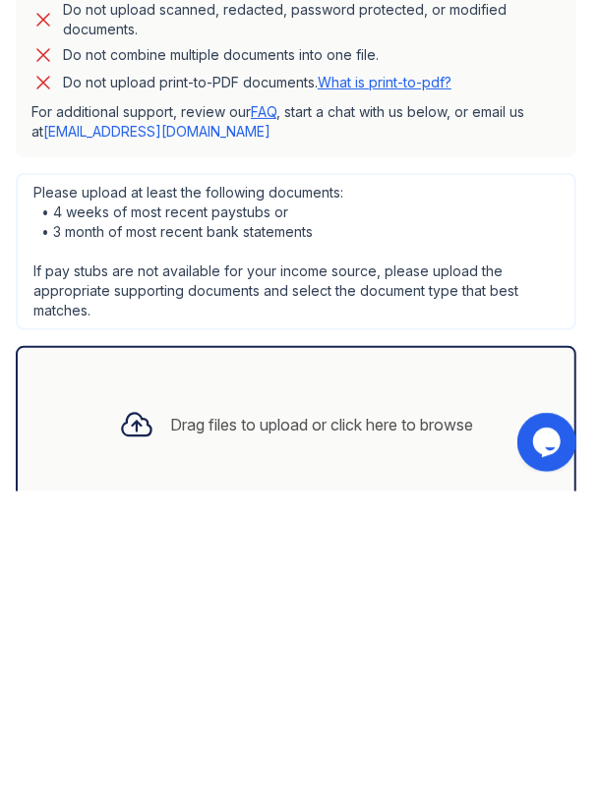
type input "[PHONE_NUMBER]"
click at [404, 728] on div "Drag files to upload or click here to browse" at bounding box center [321, 740] width 303 height 24
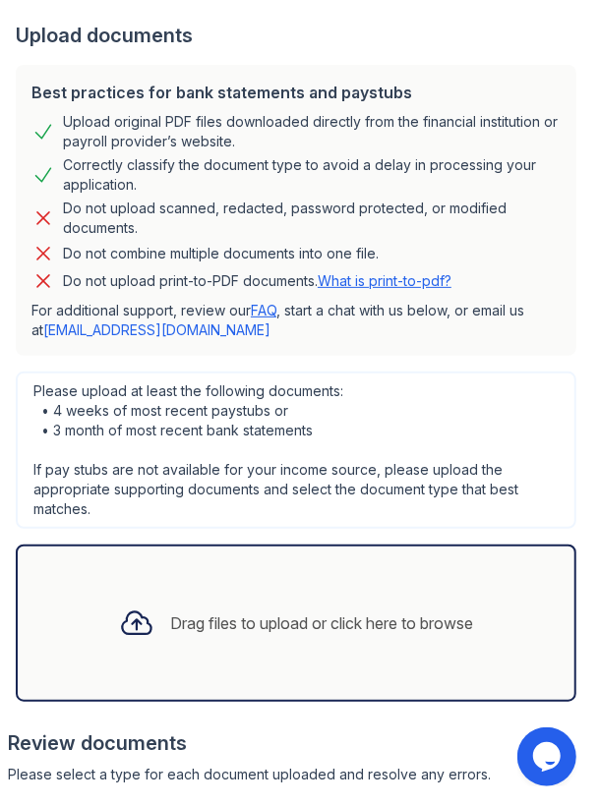
scroll to position [889, 0]
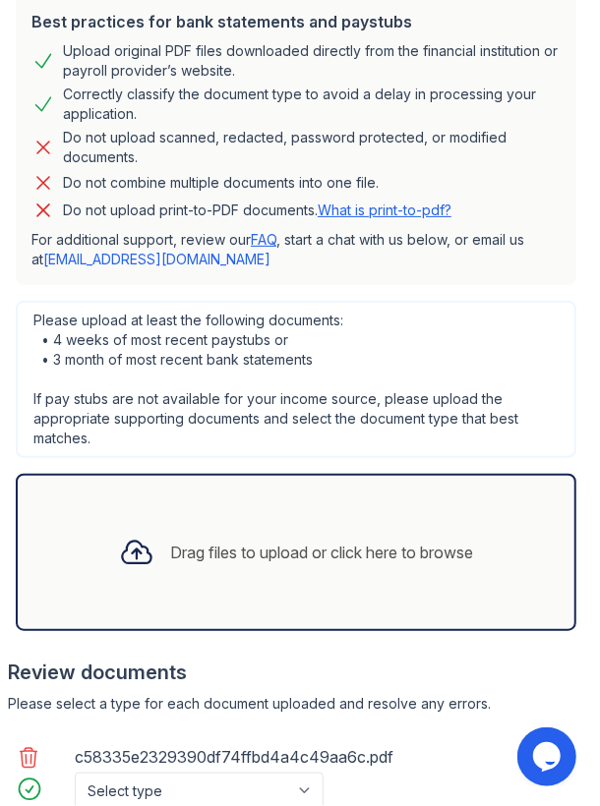
click at [25, 746] on icon at bounding box center [29, 758] width 24 height 24
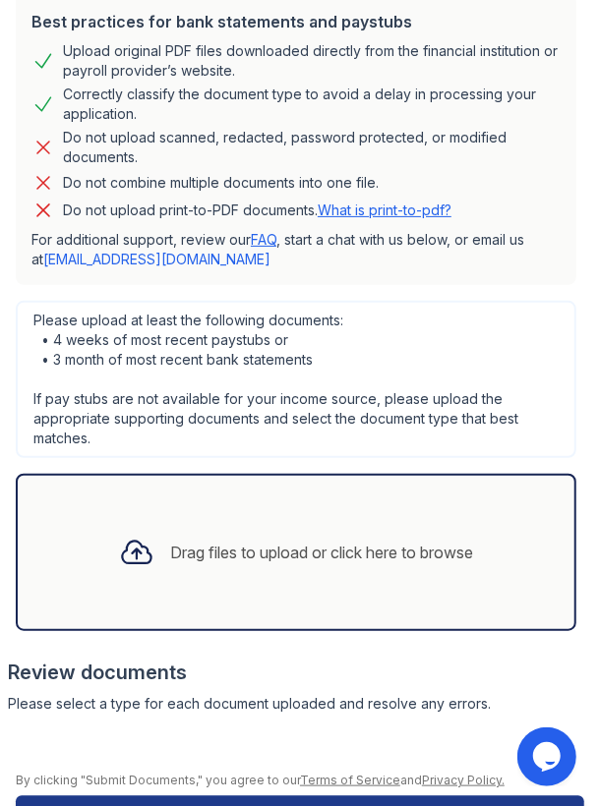
scroll to position [837, 0]
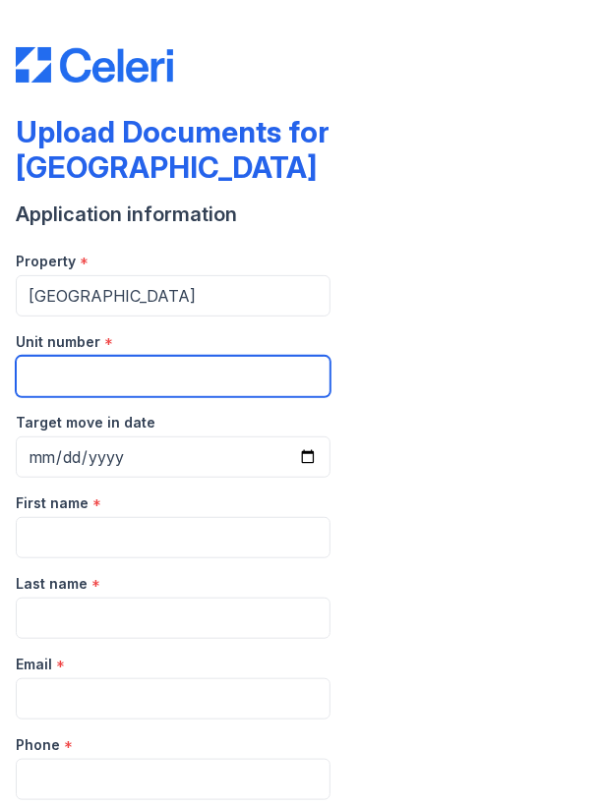
click at [144, 356] on input "Unit number" at bounding box center [173, 376] width 315 height 41
type input "1118"
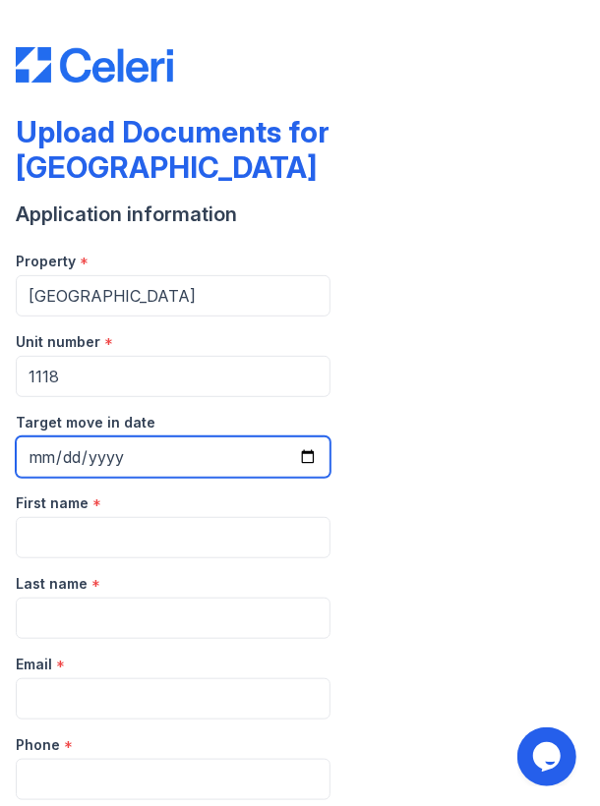
click at [122, 437] on input "Target move in date" at bounding box center [173, 457] width 315 height 41
type input "[DATE]"
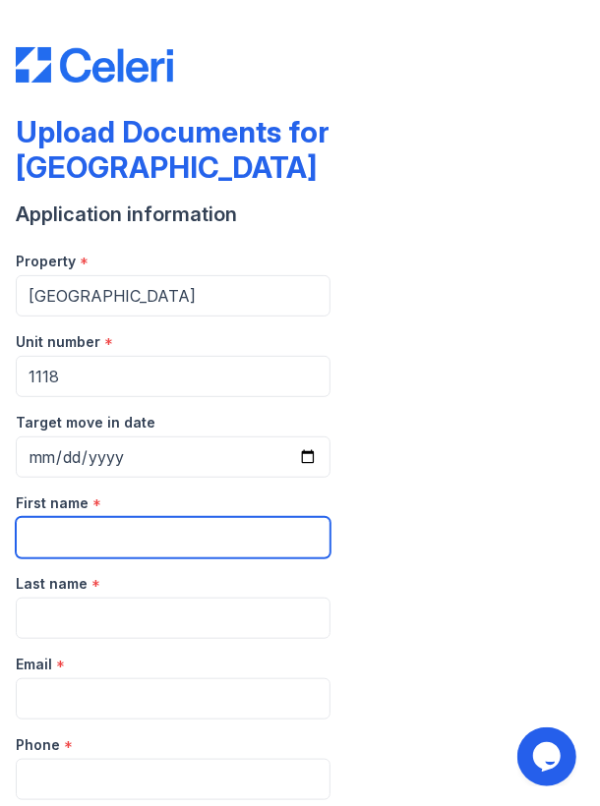
click at [142, 517] on input "First name" at bounding box center [173, 537] width 315 height 41
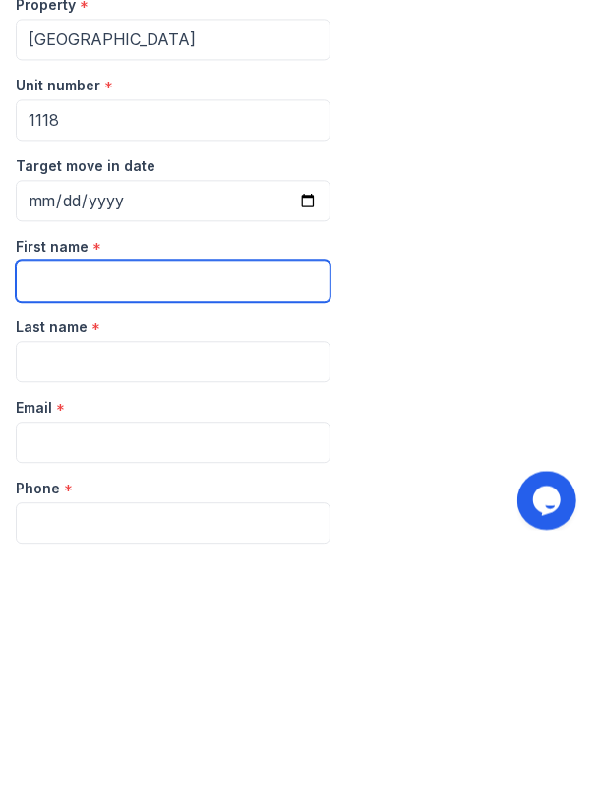
click at [92, 517] on input "First name" at bounding box center [173, 537] width 315 height 41
type input "[PERSON_NAME]"
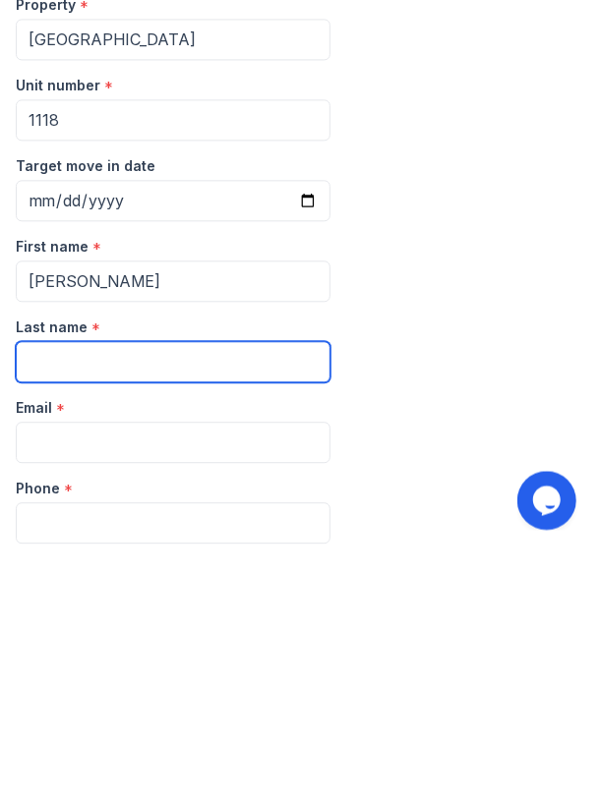
click at [103, 598] on input "Last name" at bounding box center [173, 618] width 315 height 41
click at [40, 598] on input "Srafford" at bounding box center [173, 618] width 315 height 41
type input "[PERSON_NAME]"
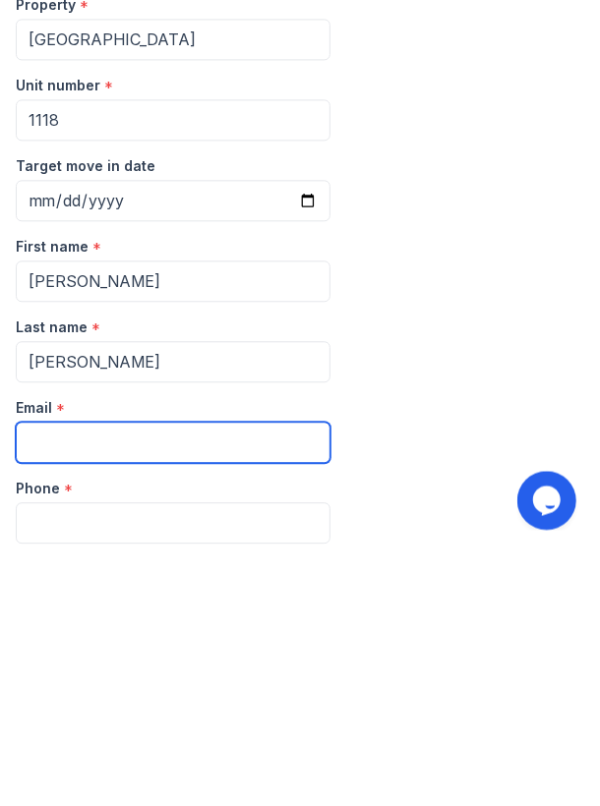
click at [121, 678] on input "Email" at bounding box center [173, 698] width 315 height 41
type input "[EMAIL_ADDRESS][DOMAIN_NAME]"
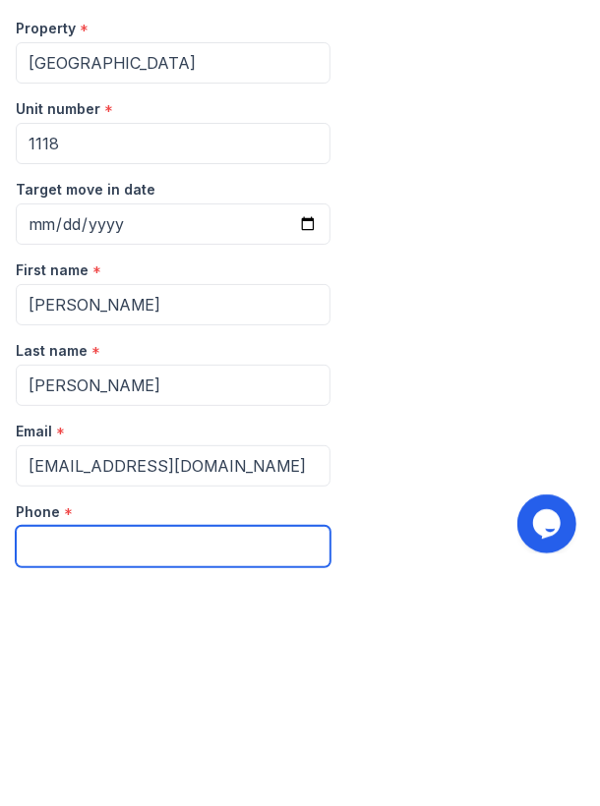
click at [121, 759] on input "Phone" at bounding box center [173, 779] width 315 height 41
type input "4695029716"
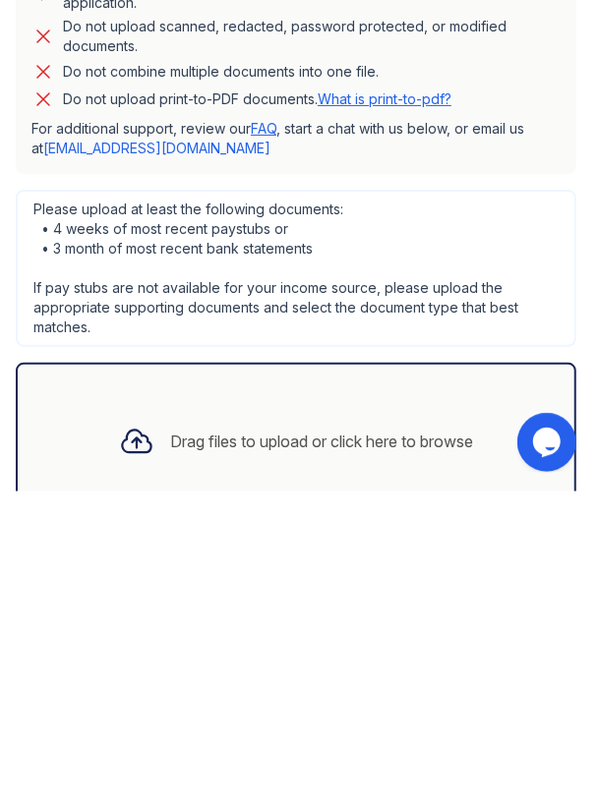
scroll to position [724, 0]
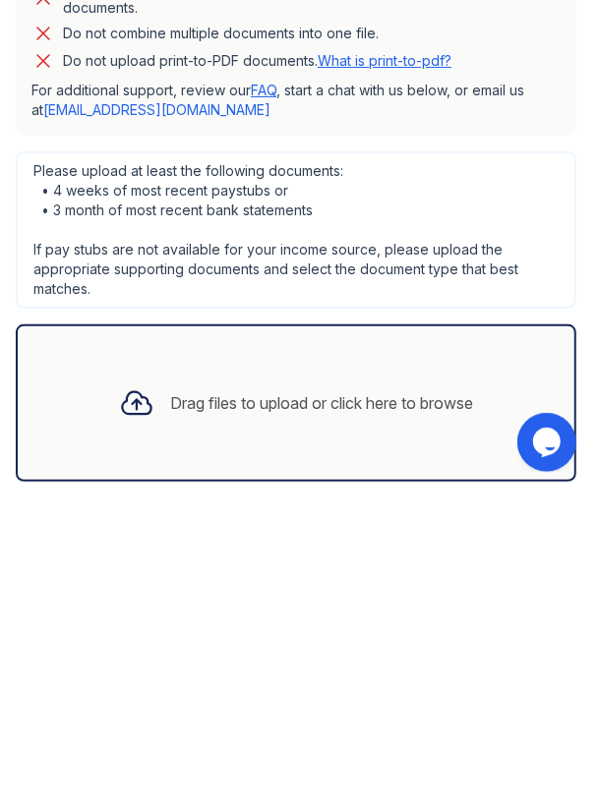
click at [371, 706] on div "Drag files to upload or click here to browse" at bounding box center [321, 718] width 303 height 24
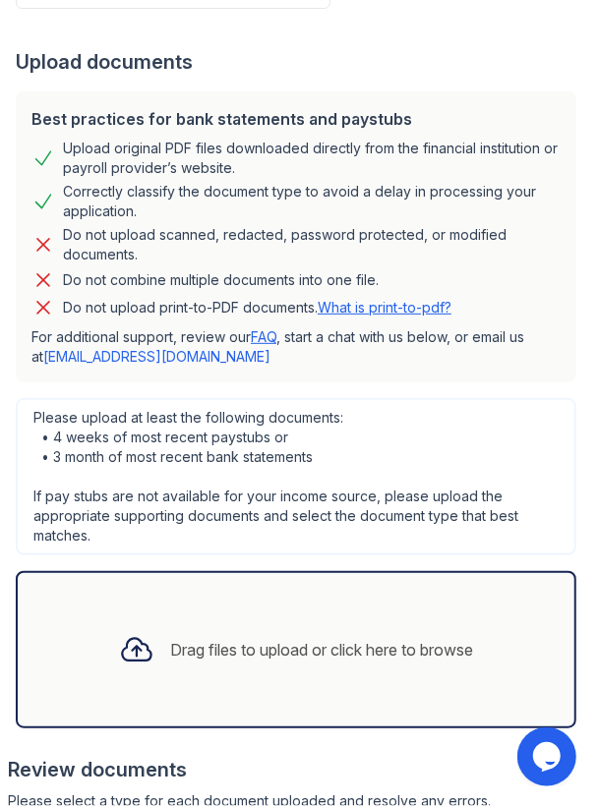
scroll to position [908, 0]
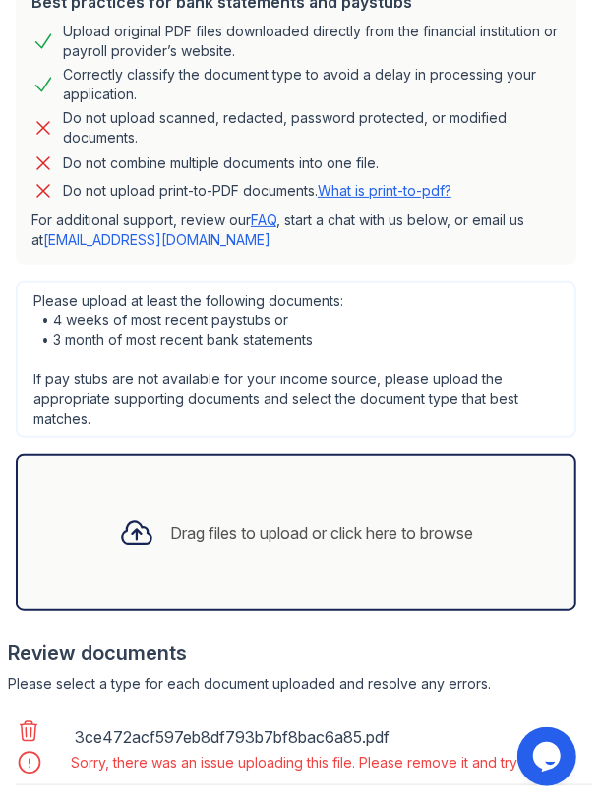
click at [18, 720] on icon at bounding box center [29, 732] width 24 height 24
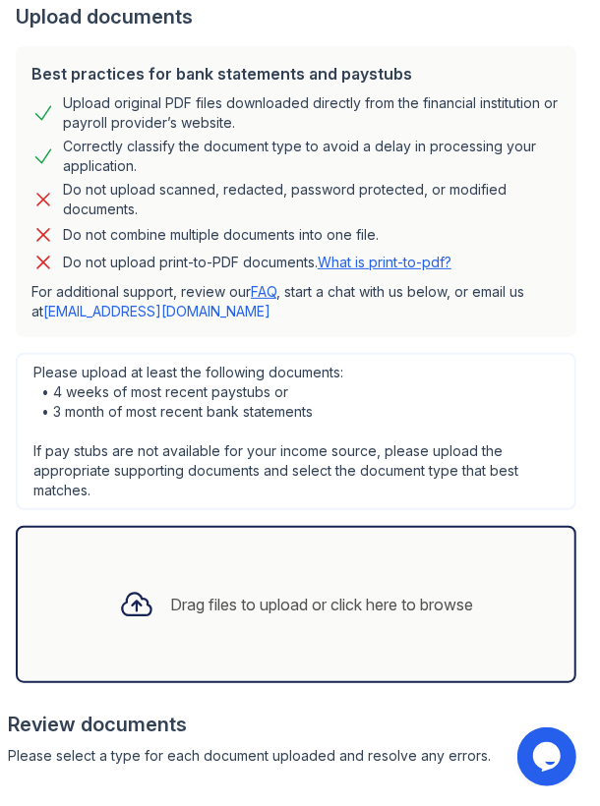
click at [321, 571] on div "Drag files to upload or click here to browse" at bounding box center [295, 604] width 385 height 67
